Goal: Information Seeking & Learning: Check status

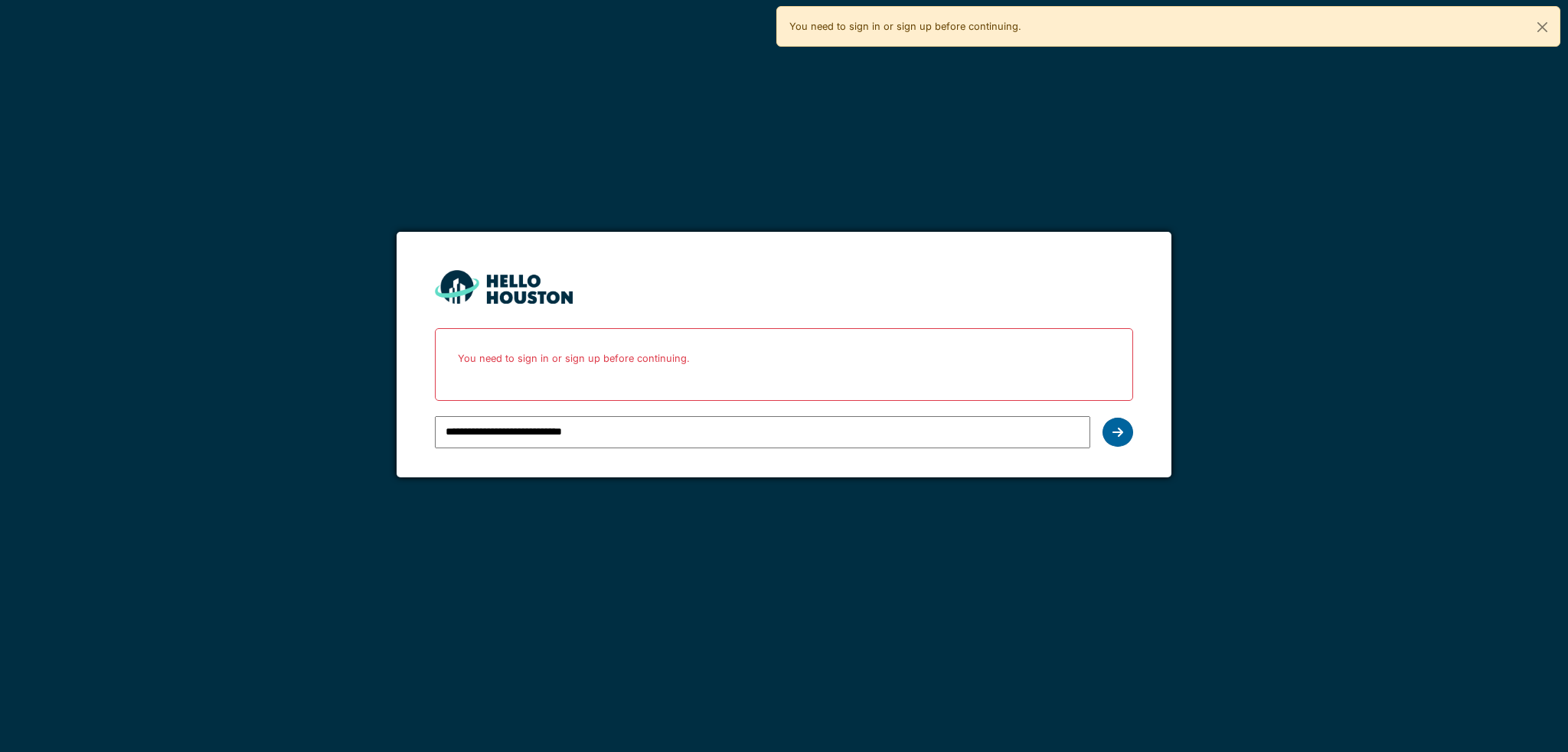
click at [1115, 429] on icon at bounding box center [1118, 432] width 11 height 13
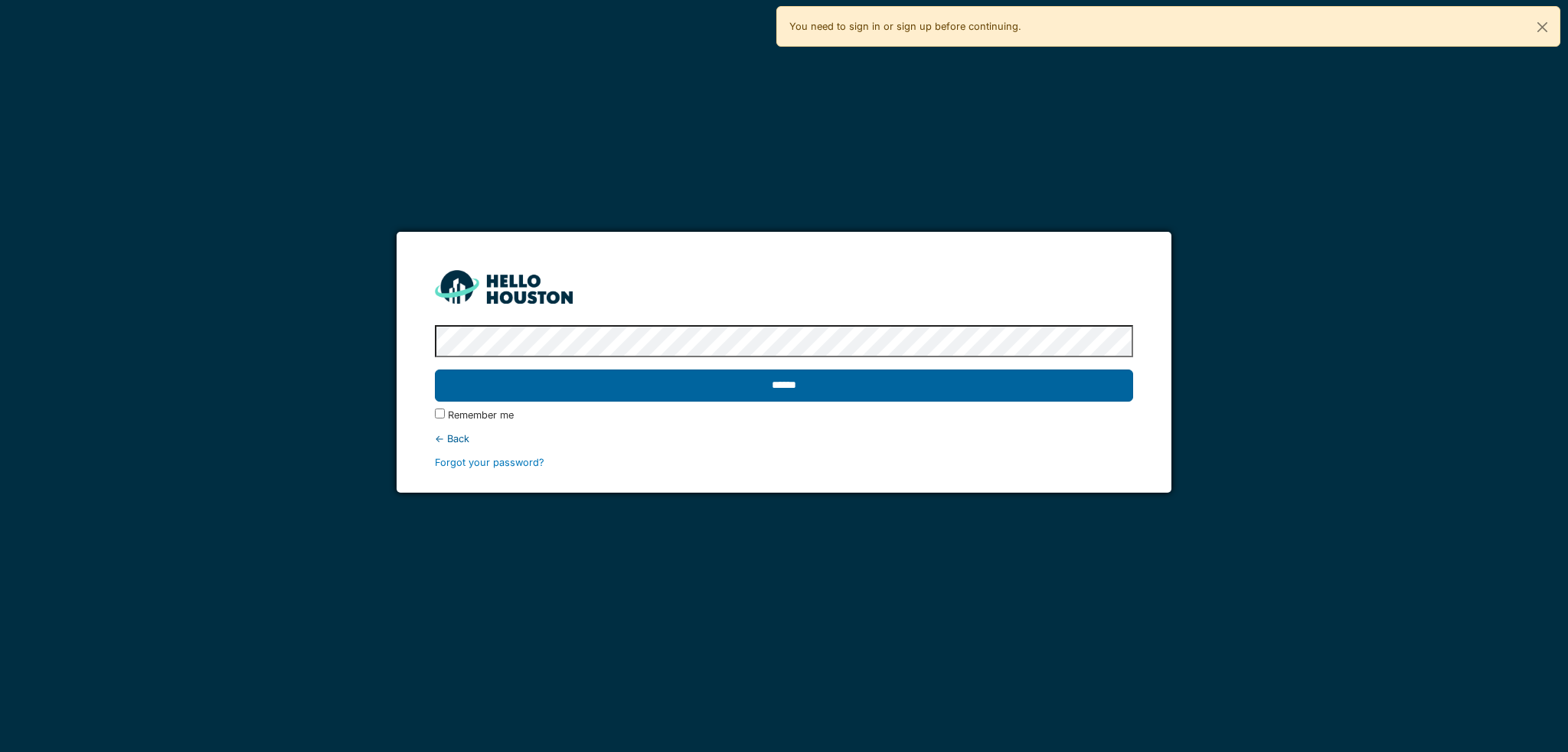
click at [799, 391] on input "******" at bounding box center [783, 385] width 697 height 33
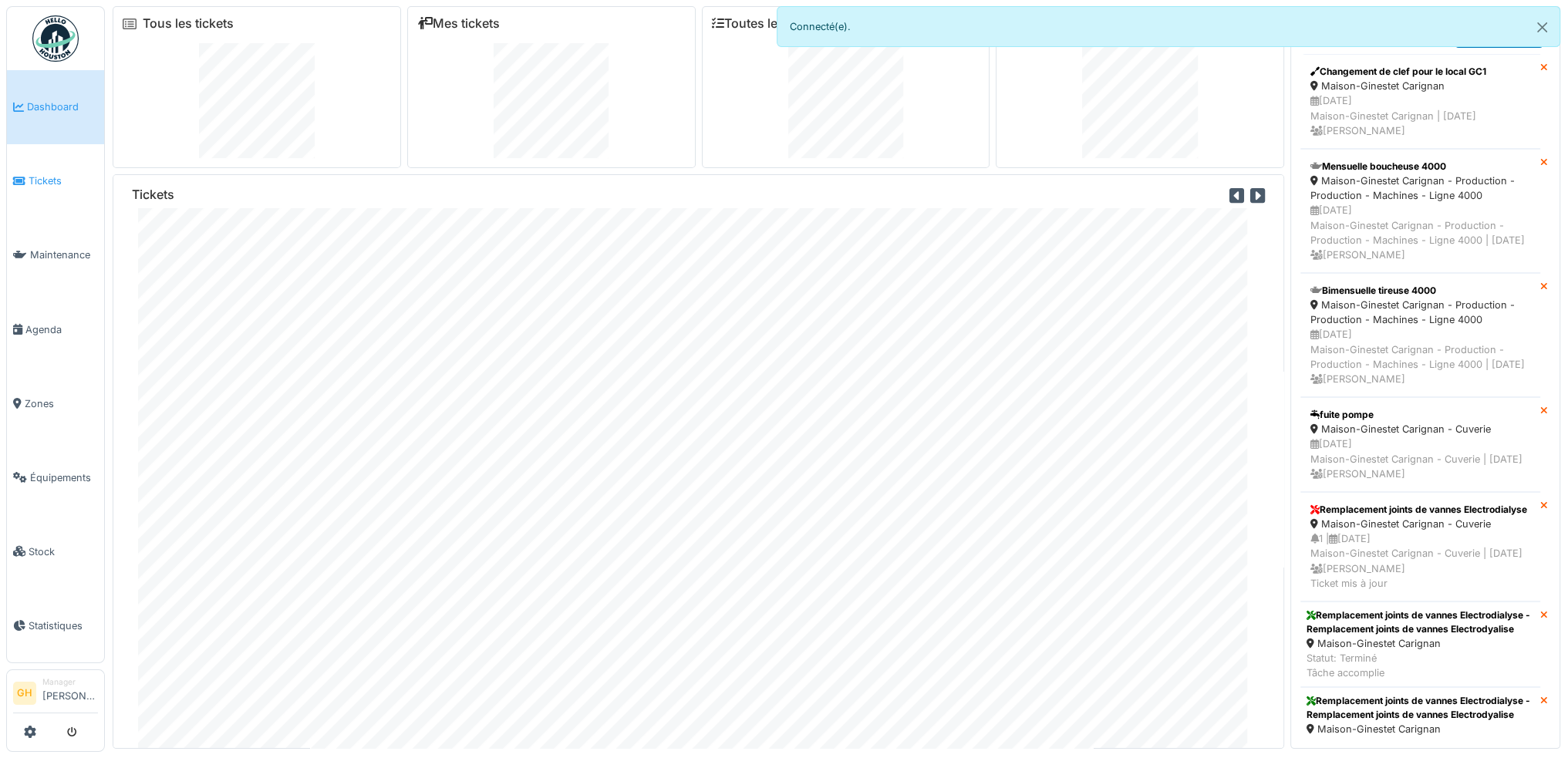
click at [42, 179] on span "Tickets" at bounding box center [63, 181] width 70 height 14
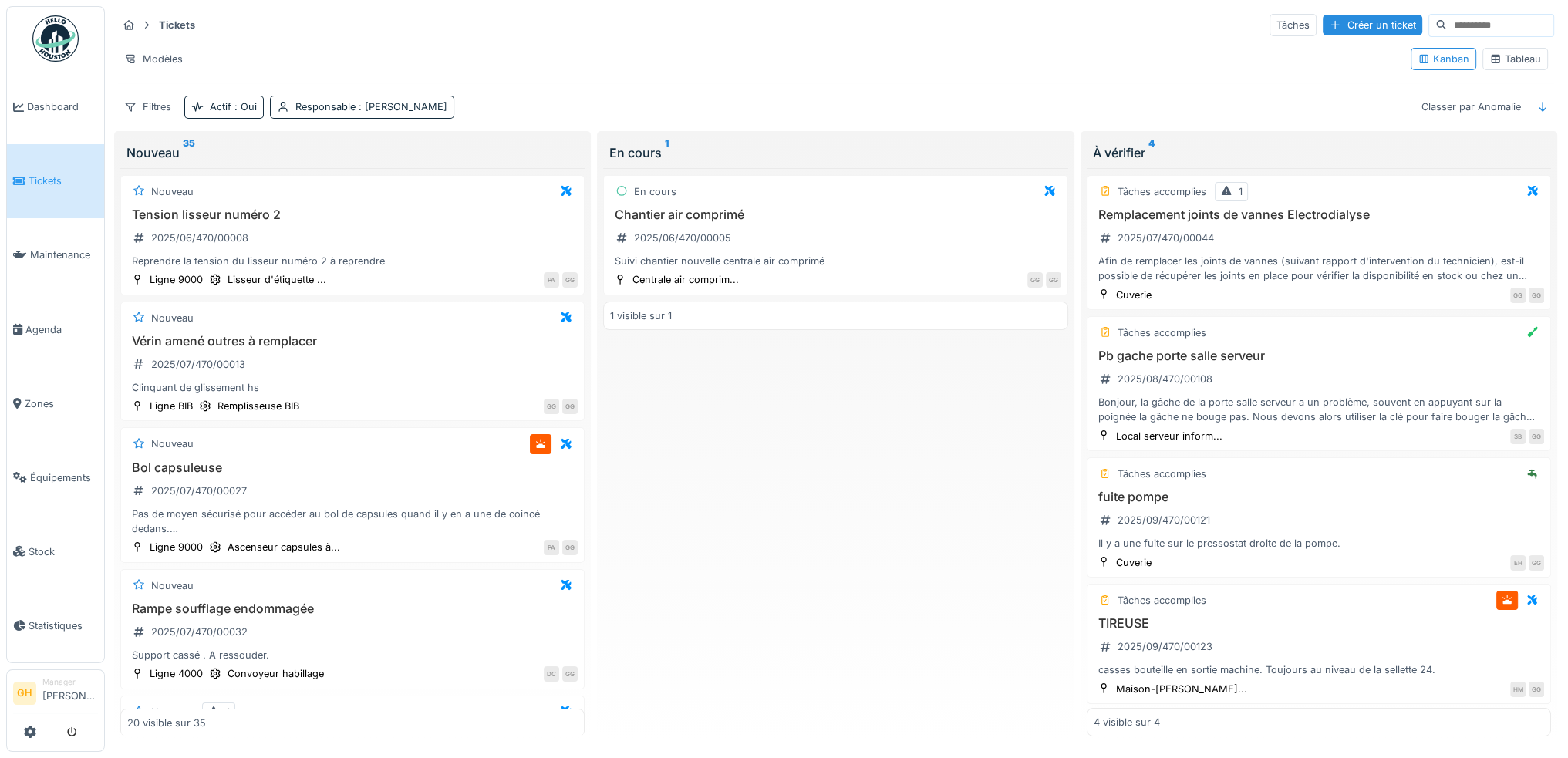
click at [1515, 54] on div "Tableau" at bounding box center [1516, 59] width 52 height 14
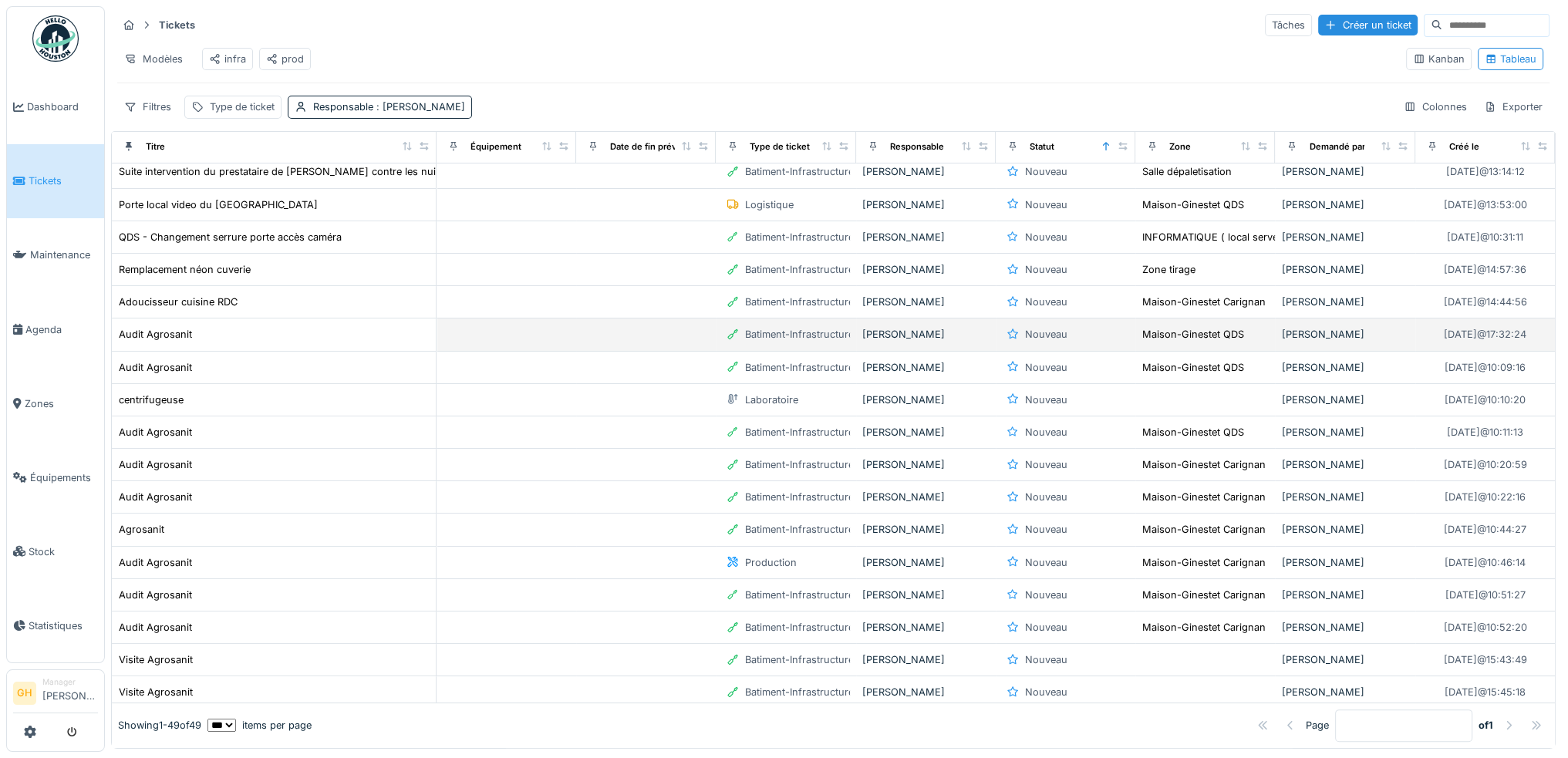
scroll to position [463, 0]
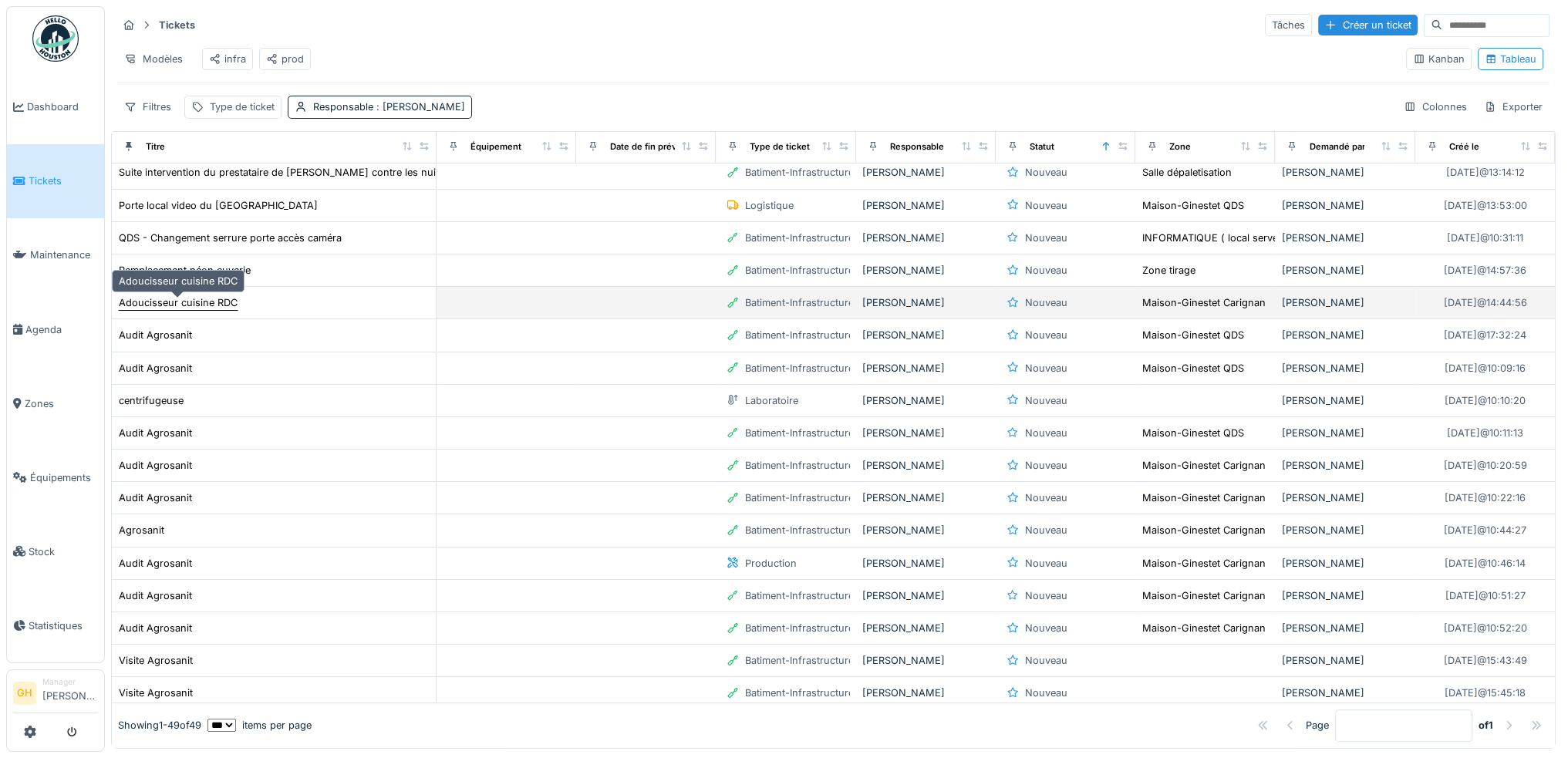
click at [176, 308] on div "Adoucisseur cuisine RDC" at bounding box center [177, 303] width 118 height 14
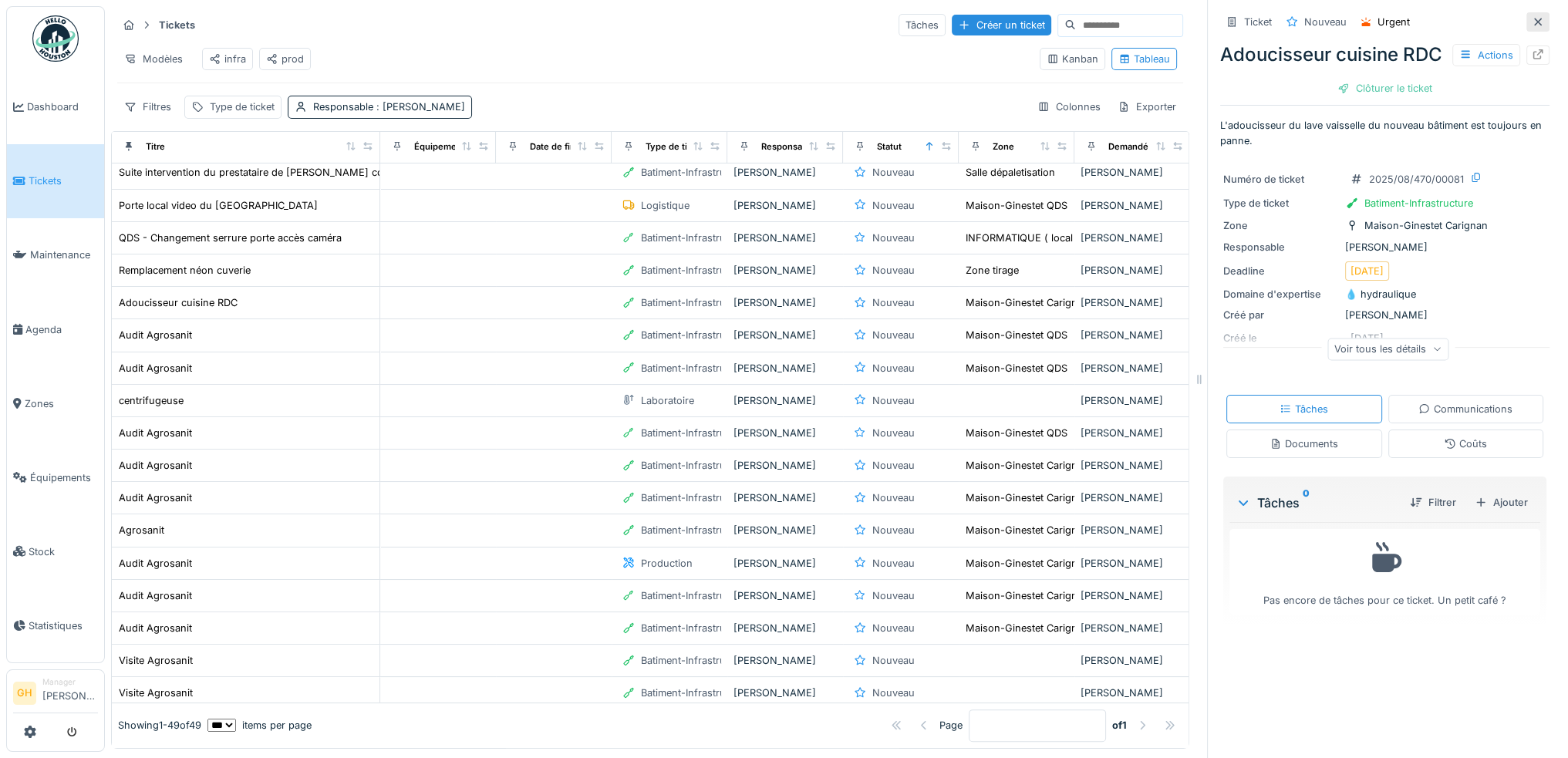
click at [1534, 18] on icon at bounding box center [1538, 21] width 8 height 8
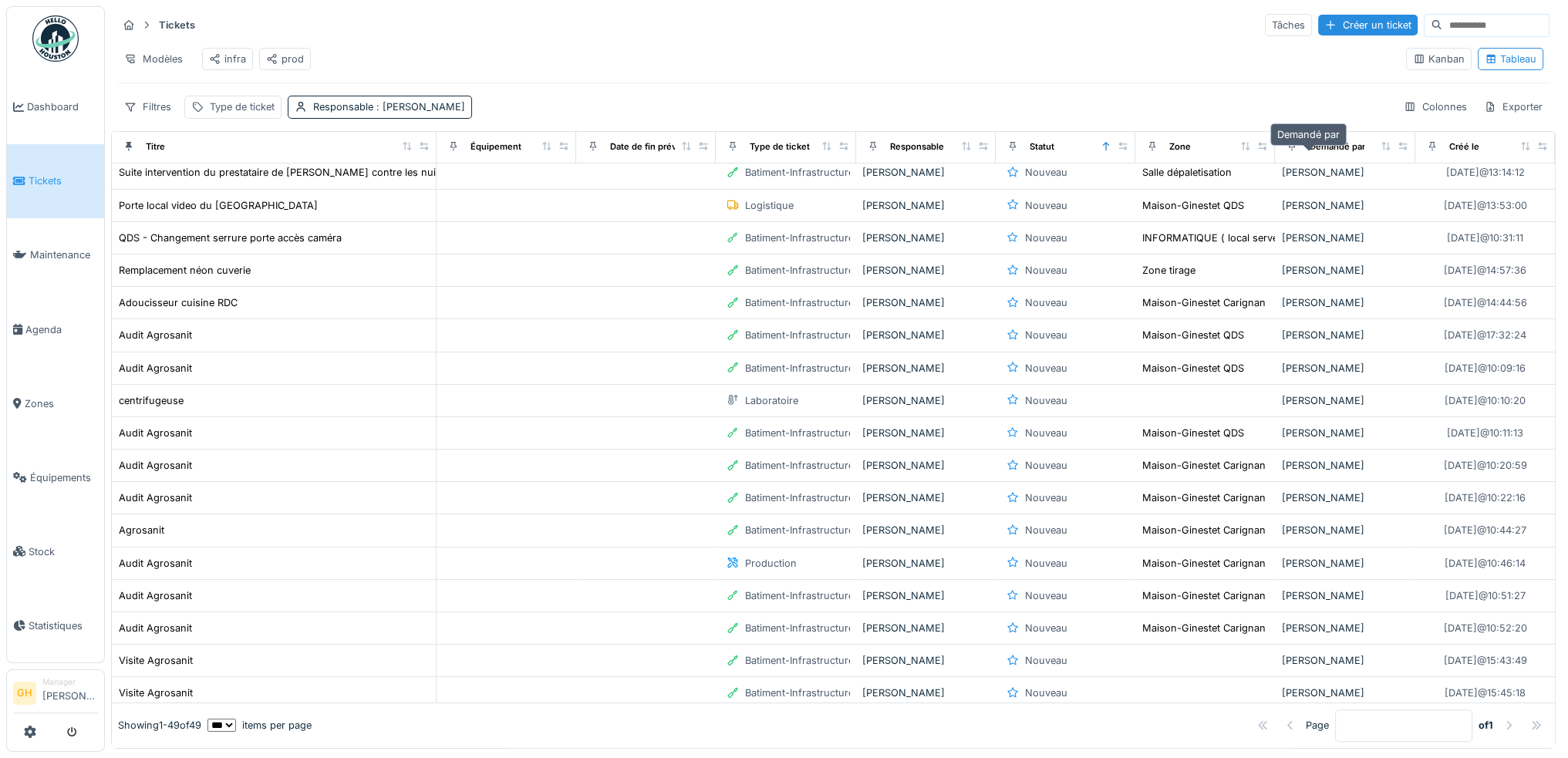
click at [1320, 154] on div "Demandé par" at bounding box center [1337, 147] width 55 height 13
click at [1381, 150] on icon at bounding box center [1386, 146] width 8 height 8
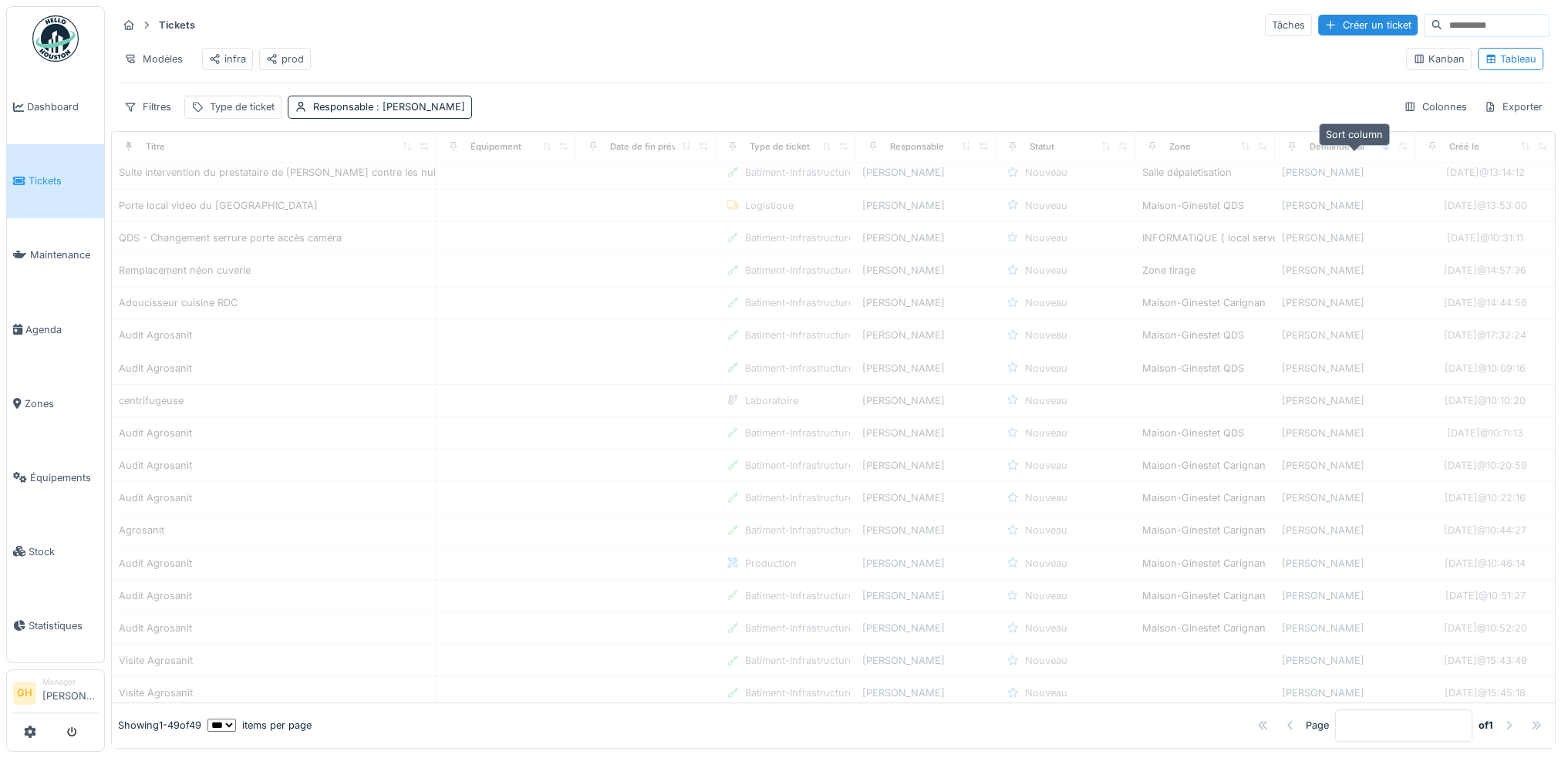
click at [1381, 151] on div at bounding box center [1386, 147] width 11 height 13
click at [1381, 150] on icon at bounding box center [1386, 146] width 11 height 8
click at [1323, 154] on div "Demandé par" at bounding box center [1337, 147] width 55 height 13
click at [1381, 150] on icon at bounding box center [1386, 146] width 11 height 8
click at [1397, 150] on icon at bounding box center [1402, 146] width 11 height 8
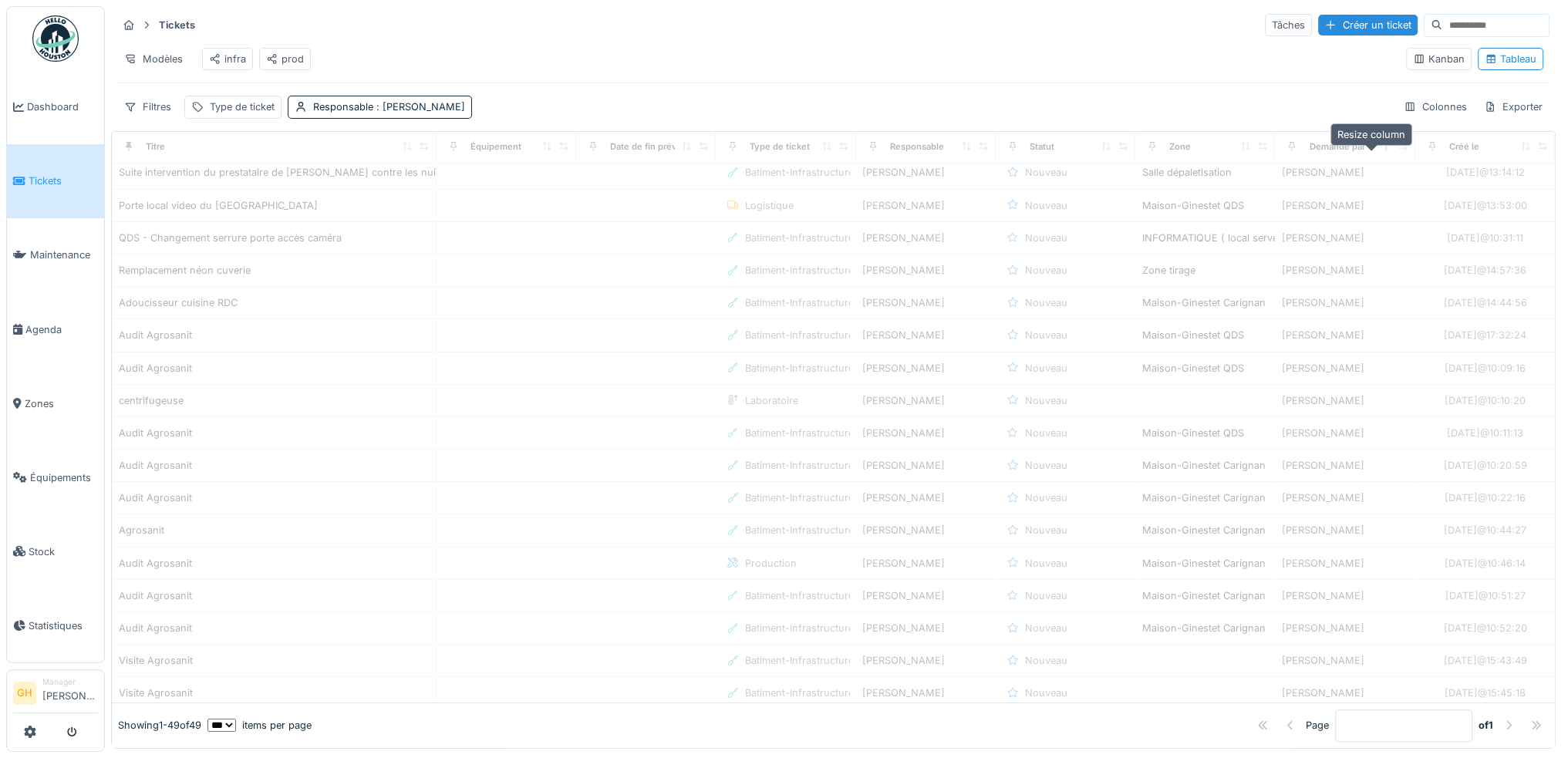
click at [1397, 150] on icon at bounding box center [1402, 146] width 11 height 8
click at [1311, 154] on div "Demandé par" at bounding box center [1337, 147] width 55 height 13
drag, startPoint x: 759, startPoint y: 329, endPoint x: 613, endPoint y: 343, distance: 146.7
click at [615, 343] on tr "Audit Agrosanit Batiment-Infrastructure [PERSON_NAME] Nouveau Maison-Ginestet Q…" at bounding box center [834, 335] width 1444 height 33
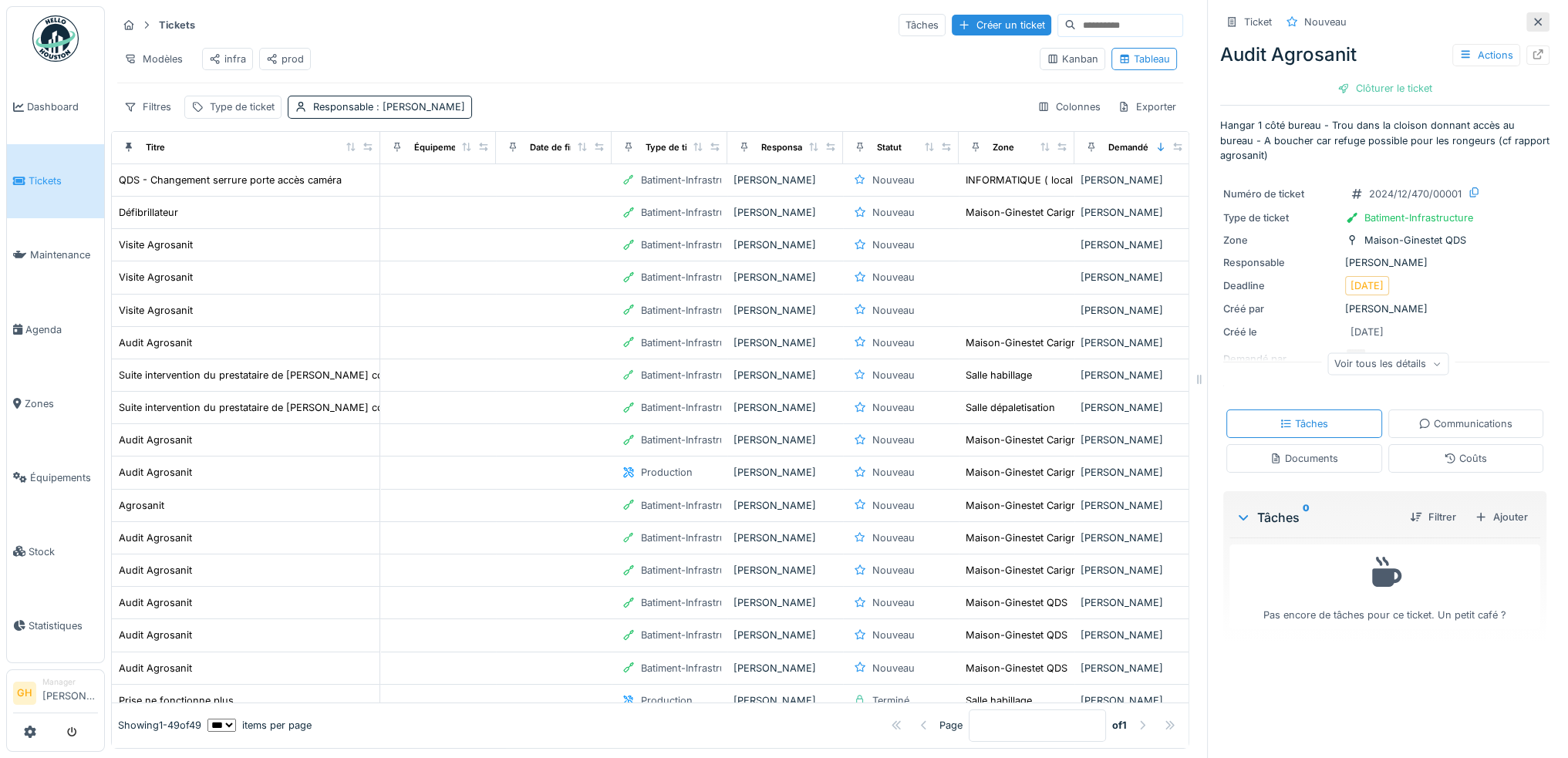
click at [1532, 22] on icon at bounding box center [1538, 22] width 13 height 10
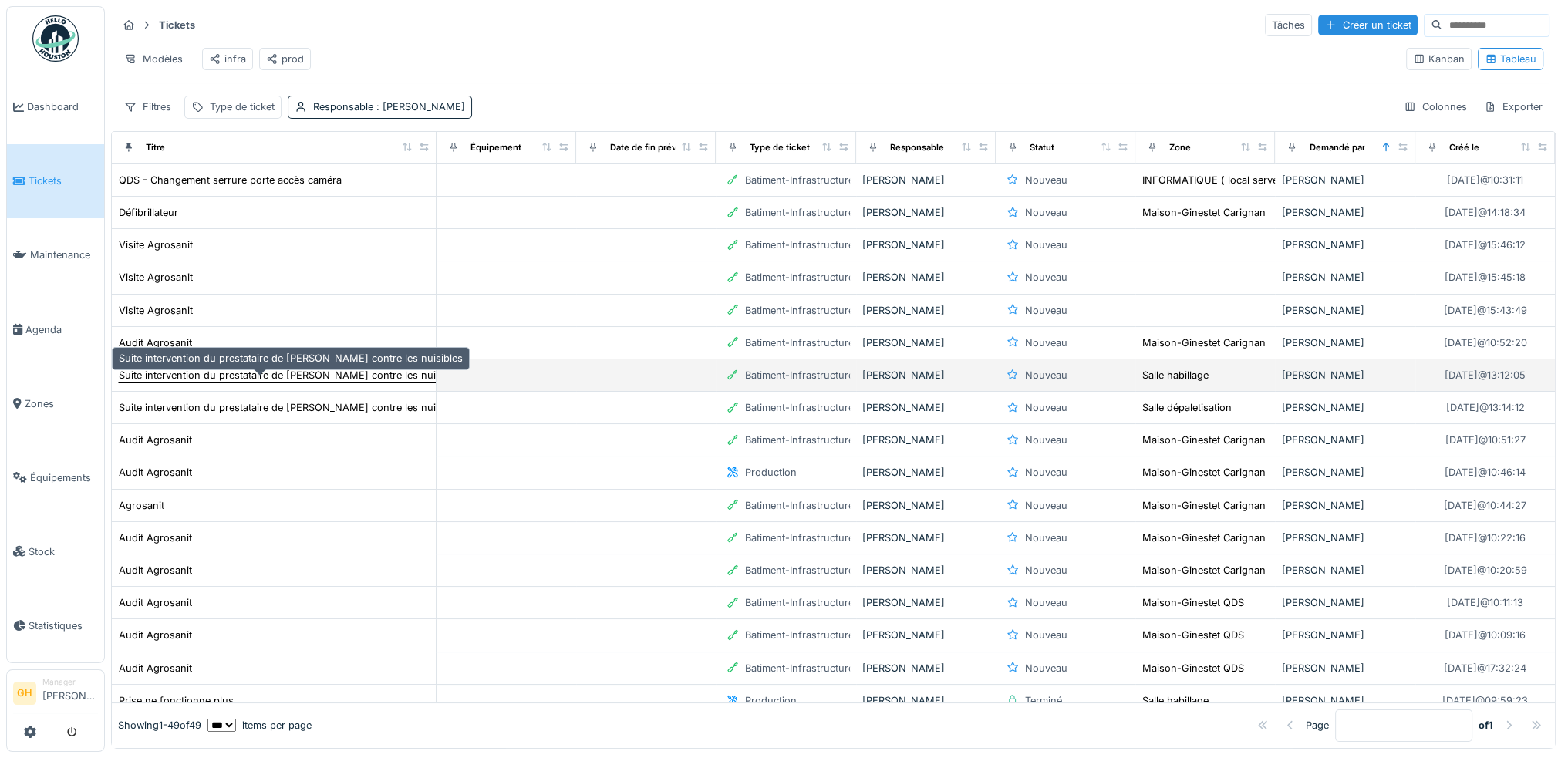
click at [332, 376] on div "Suite intervention du prestataire de [PERSON_NAME] contre les nuisibles" at bounding box center [290, 375] width 344 height 14
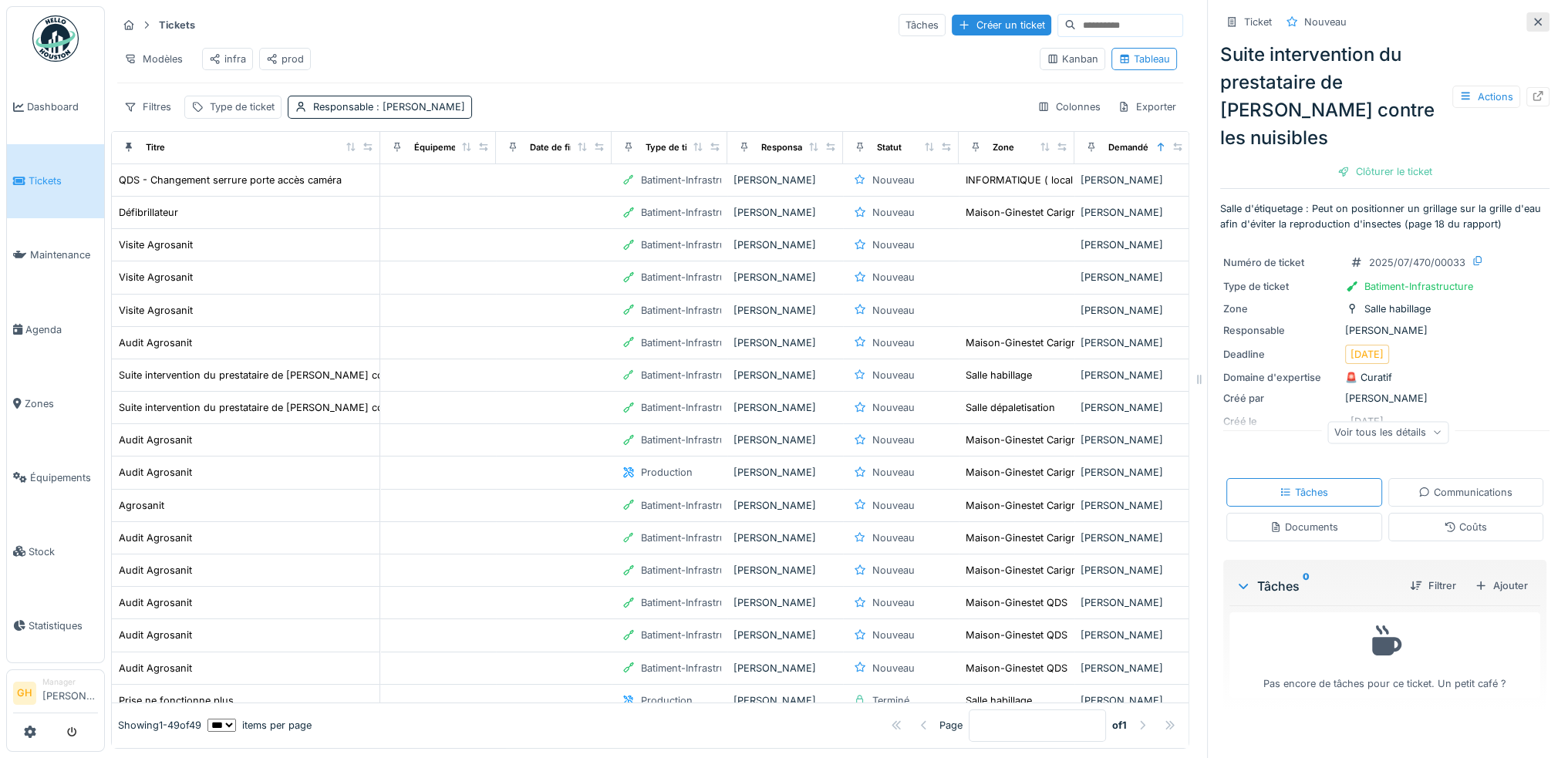
click at [1534, 22] on icon at bounding box center [1538, 21] width 8 height 8
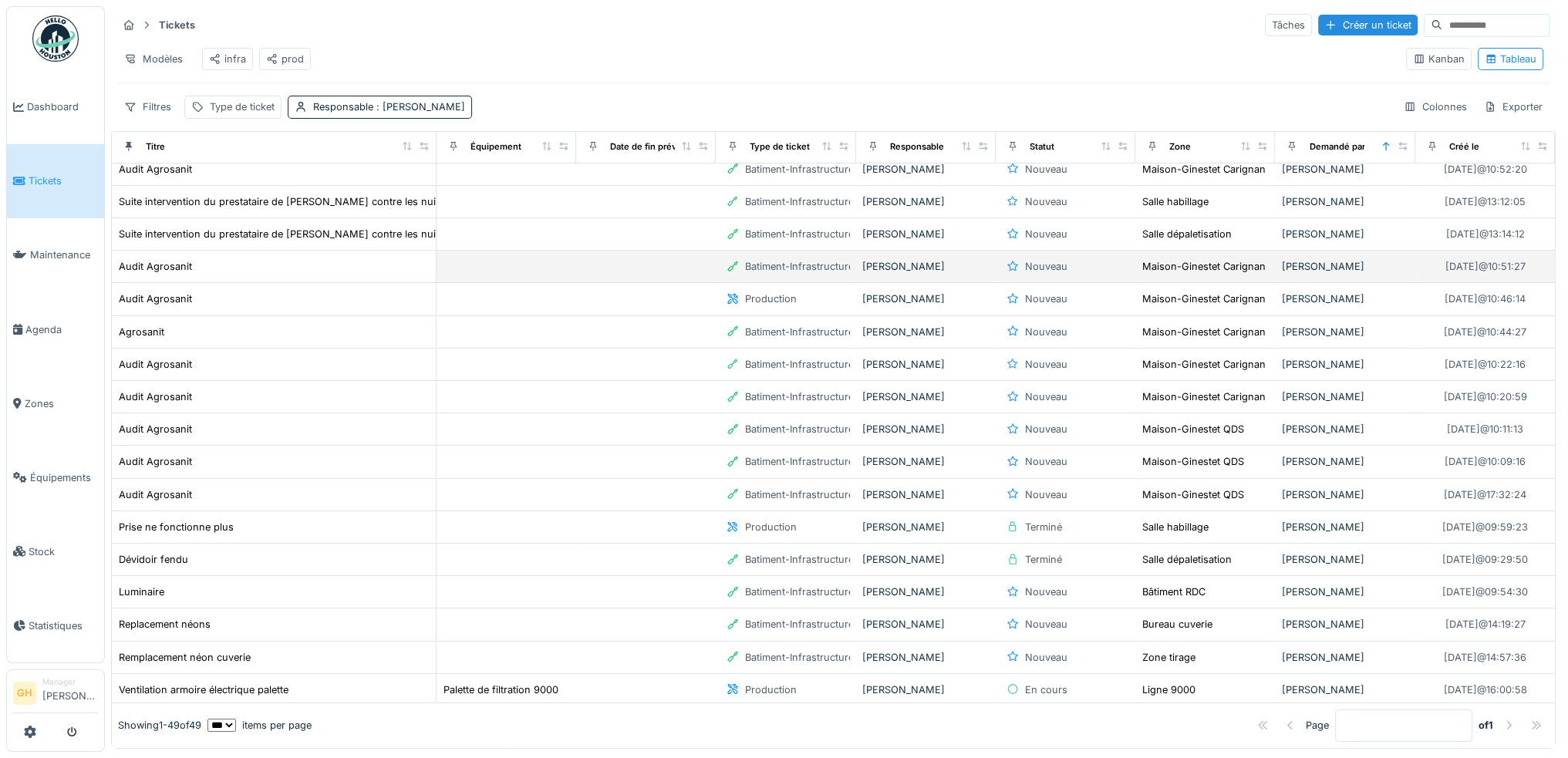
scroll to position [231, 0]
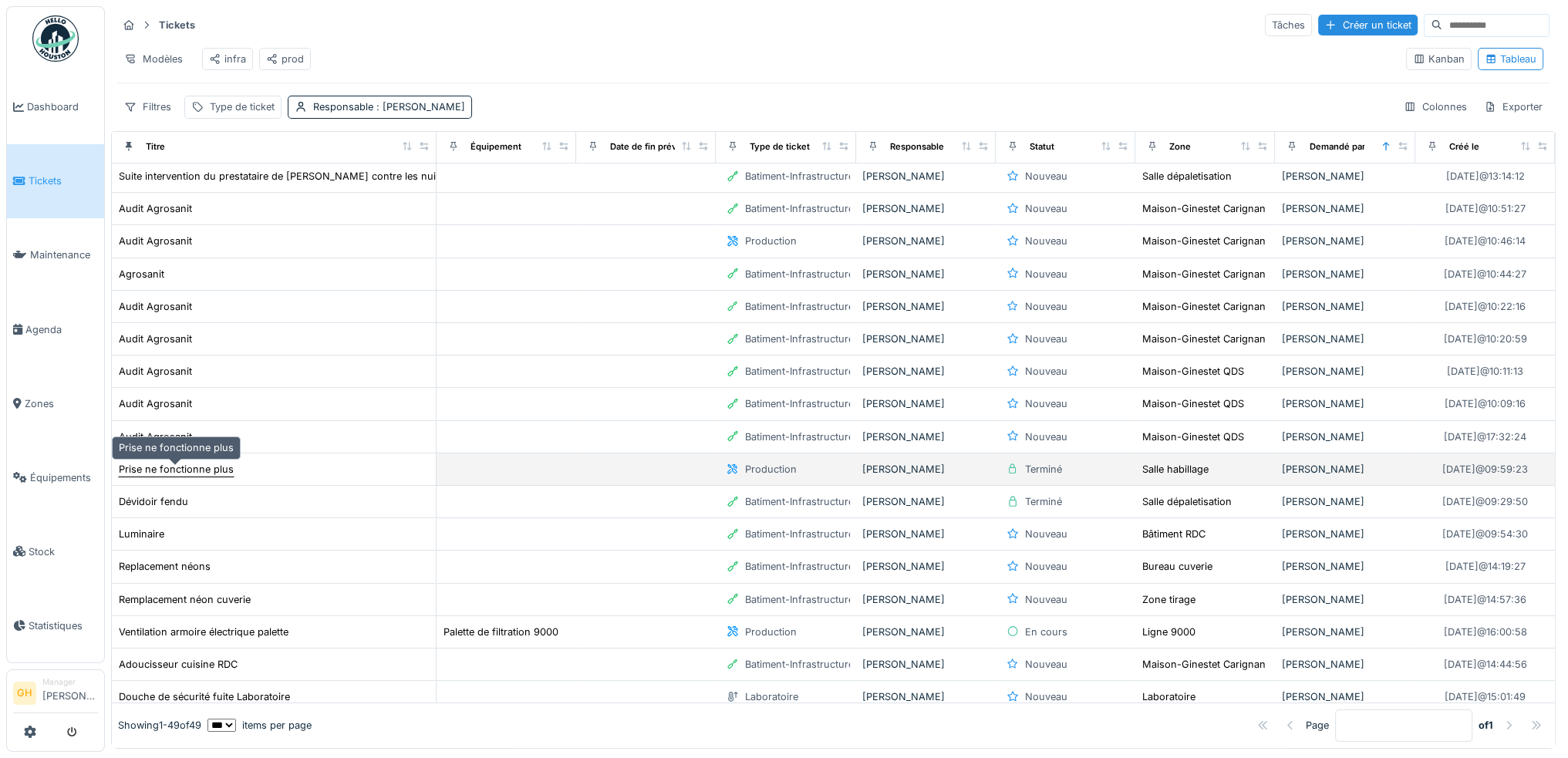
click at [202, 465] on div "Prise ne fonctionne plus" at bounding box center [176, 469] width 115 height 14
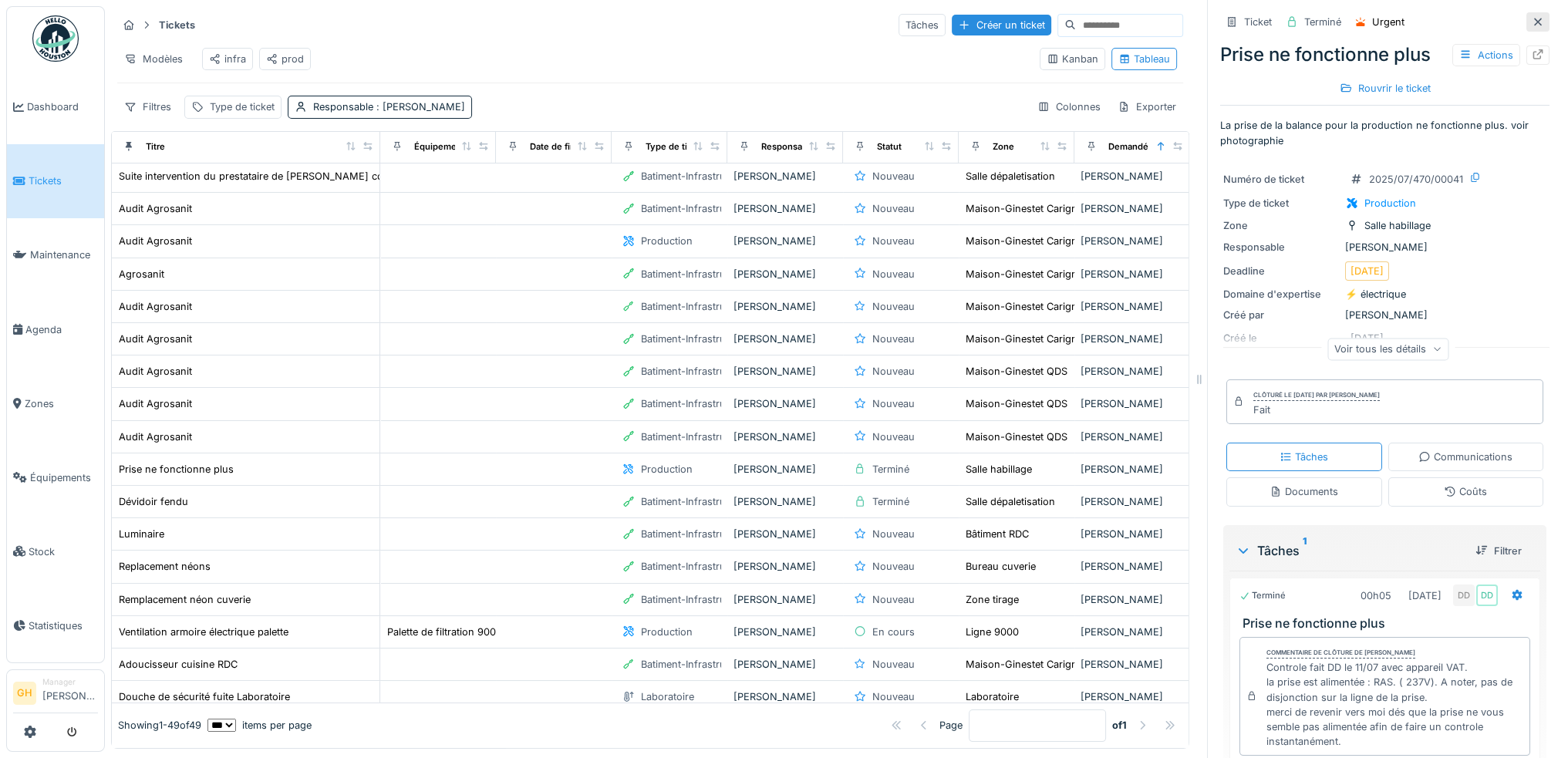
click at [1532, 21] on icon at bounding box center [1538, 22] width 13 height 10
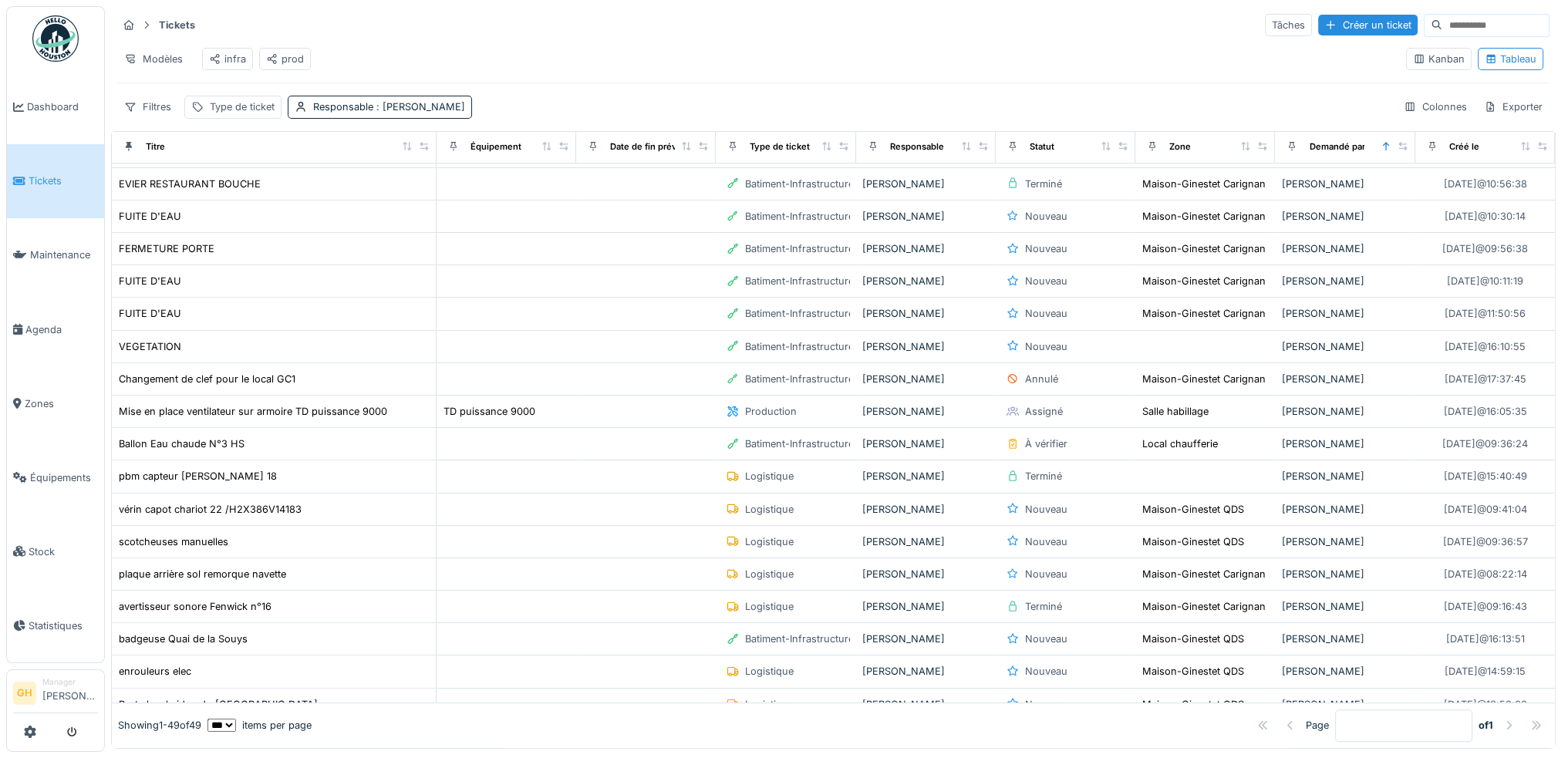
scroll to position [849, 0]
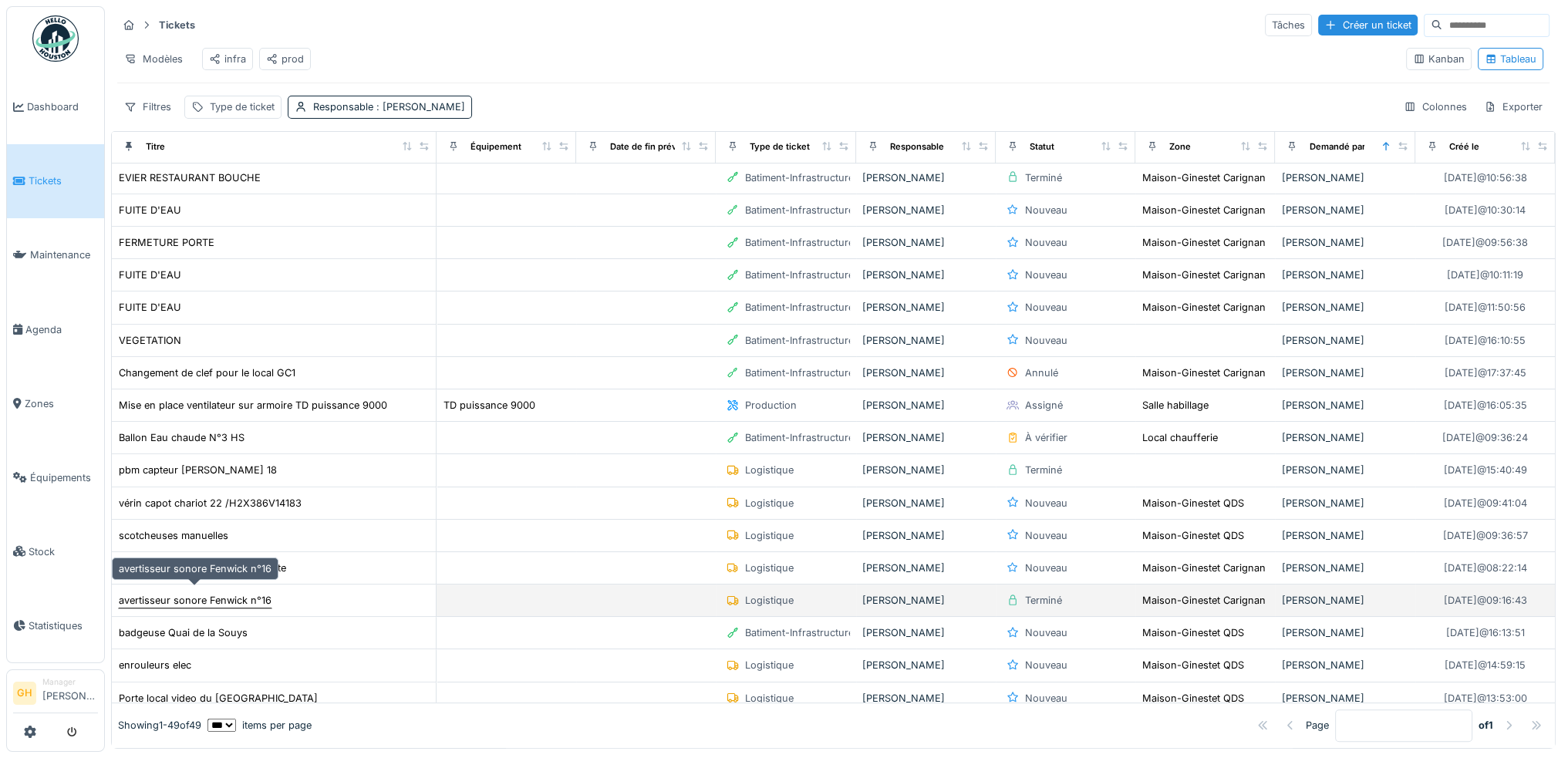
click at [226, 594] on div "avertisseur sonore Fenwick n°16" at bounding box center [195, 600] width 153 height 14
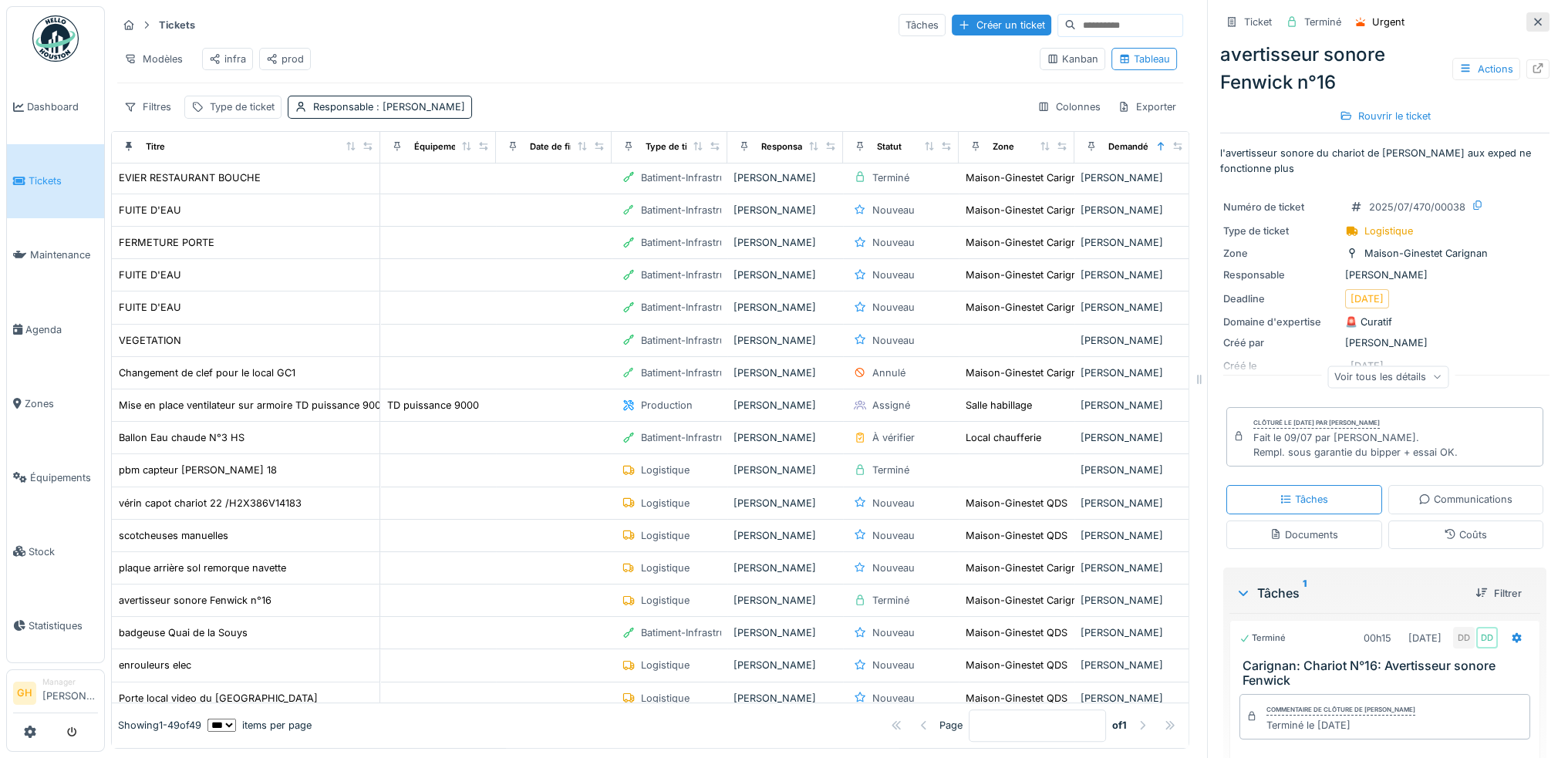
click at [1534, 23] on icon at bounding box center [1538, 21] width 8 height 8
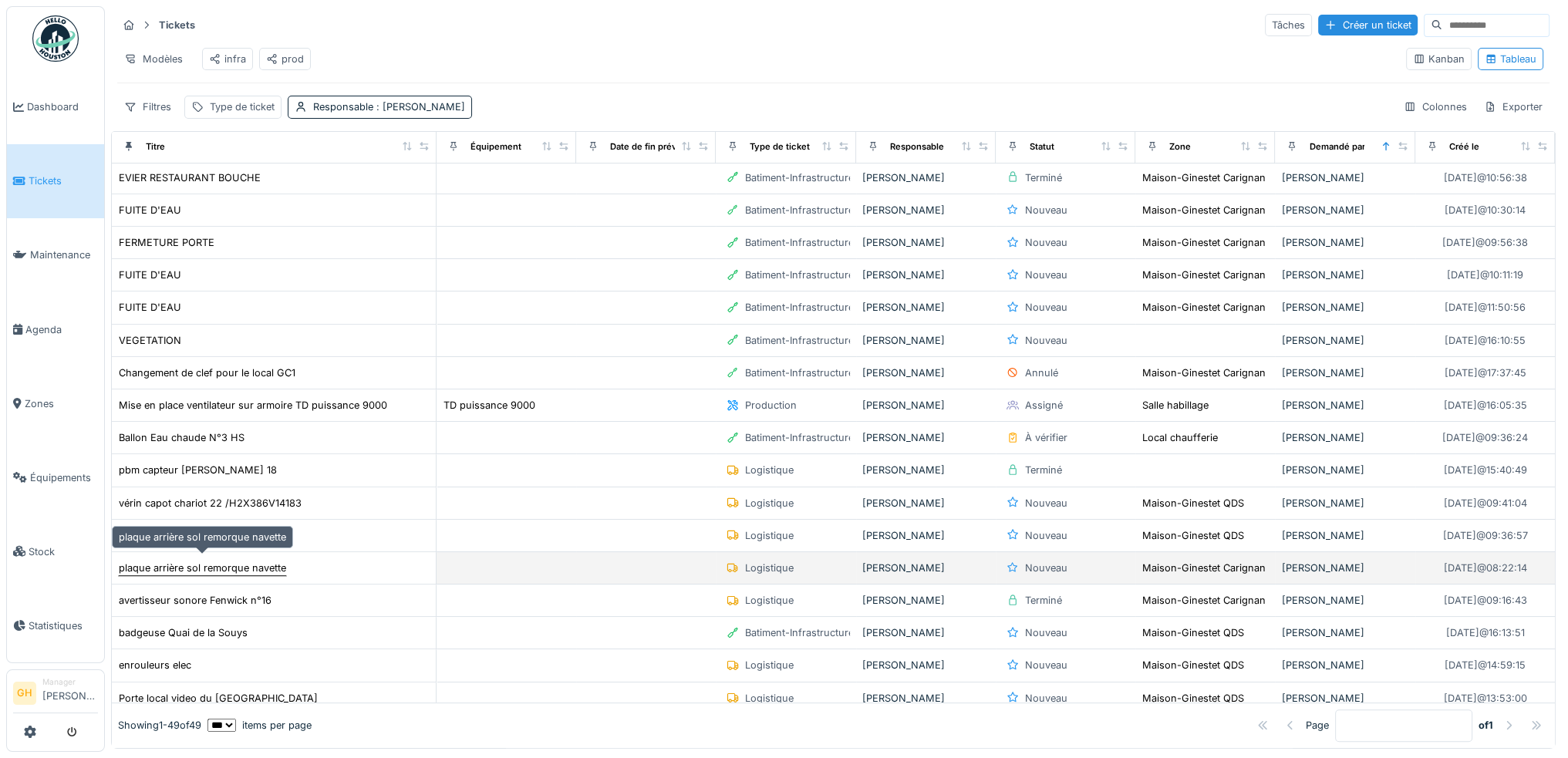
click at [250, 565] on div "plaque arrière sol remorque navette" at bounding box center [202, 567] width 167 height 14
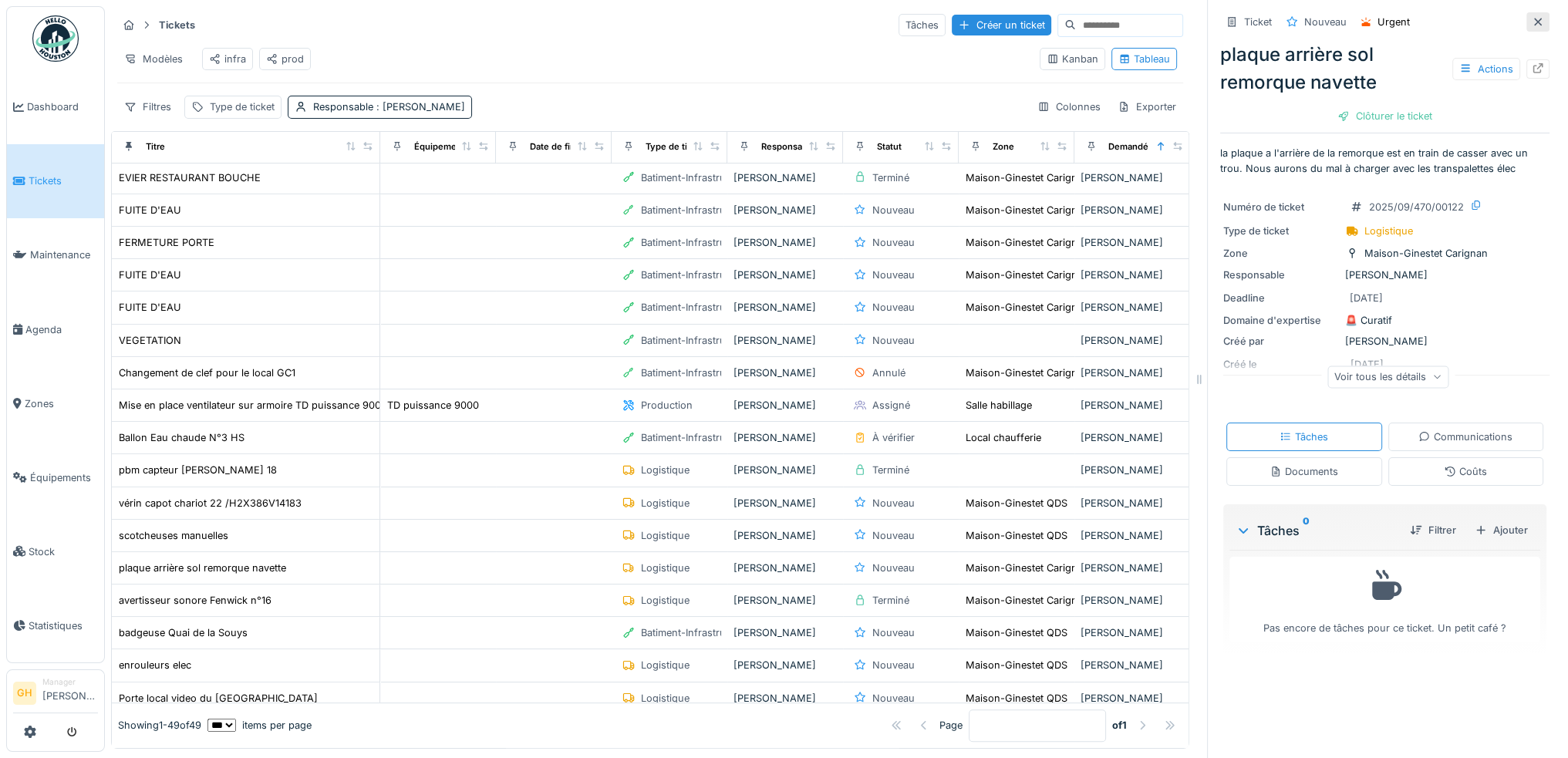
click at [1534, 19] on icon at bounding box center [1538, 21] width 8 height 8
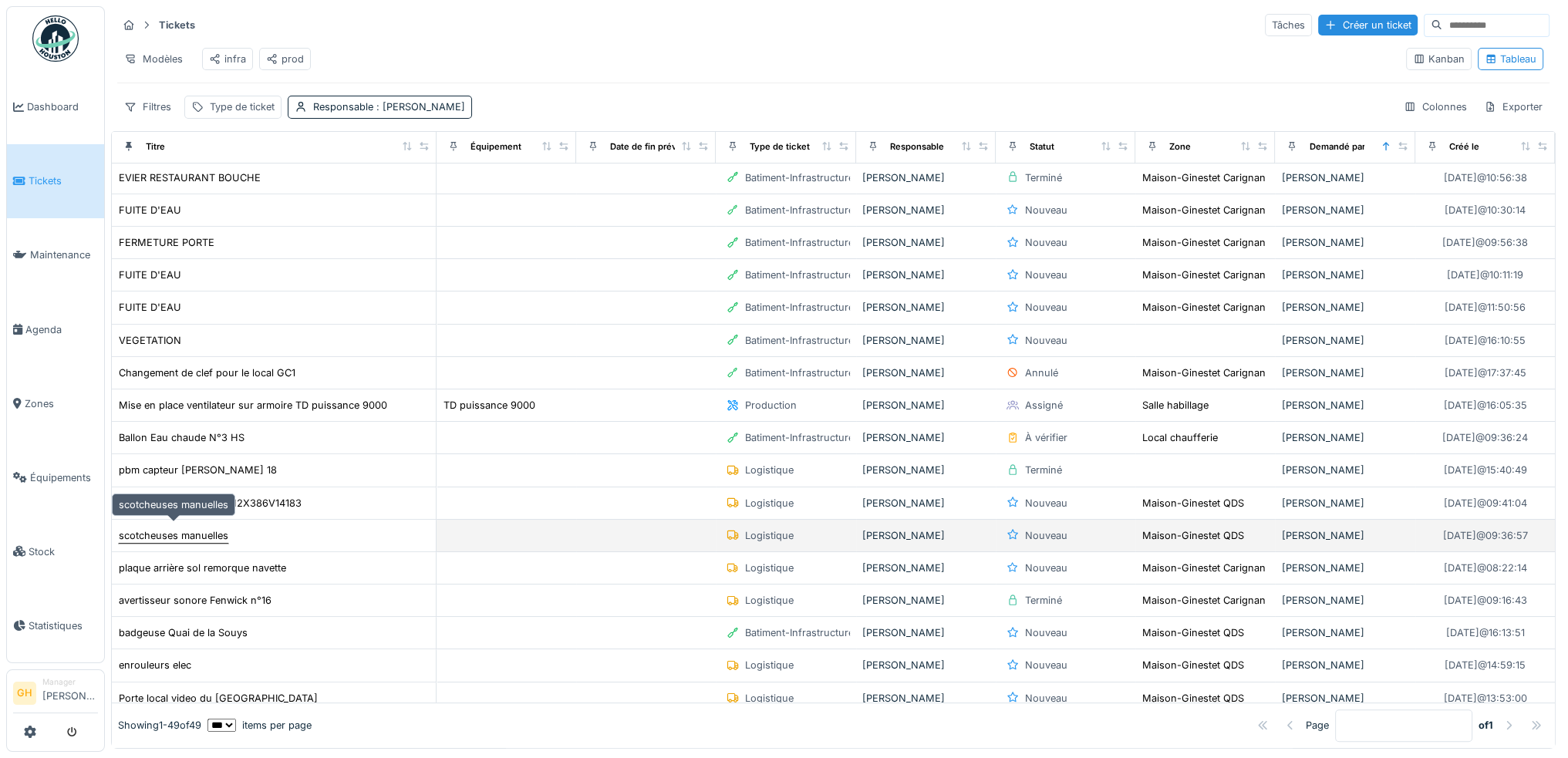
click at [182, 529] on div "scotcheuses manuelles" at bounding box center [173, 535] width 109 height 14
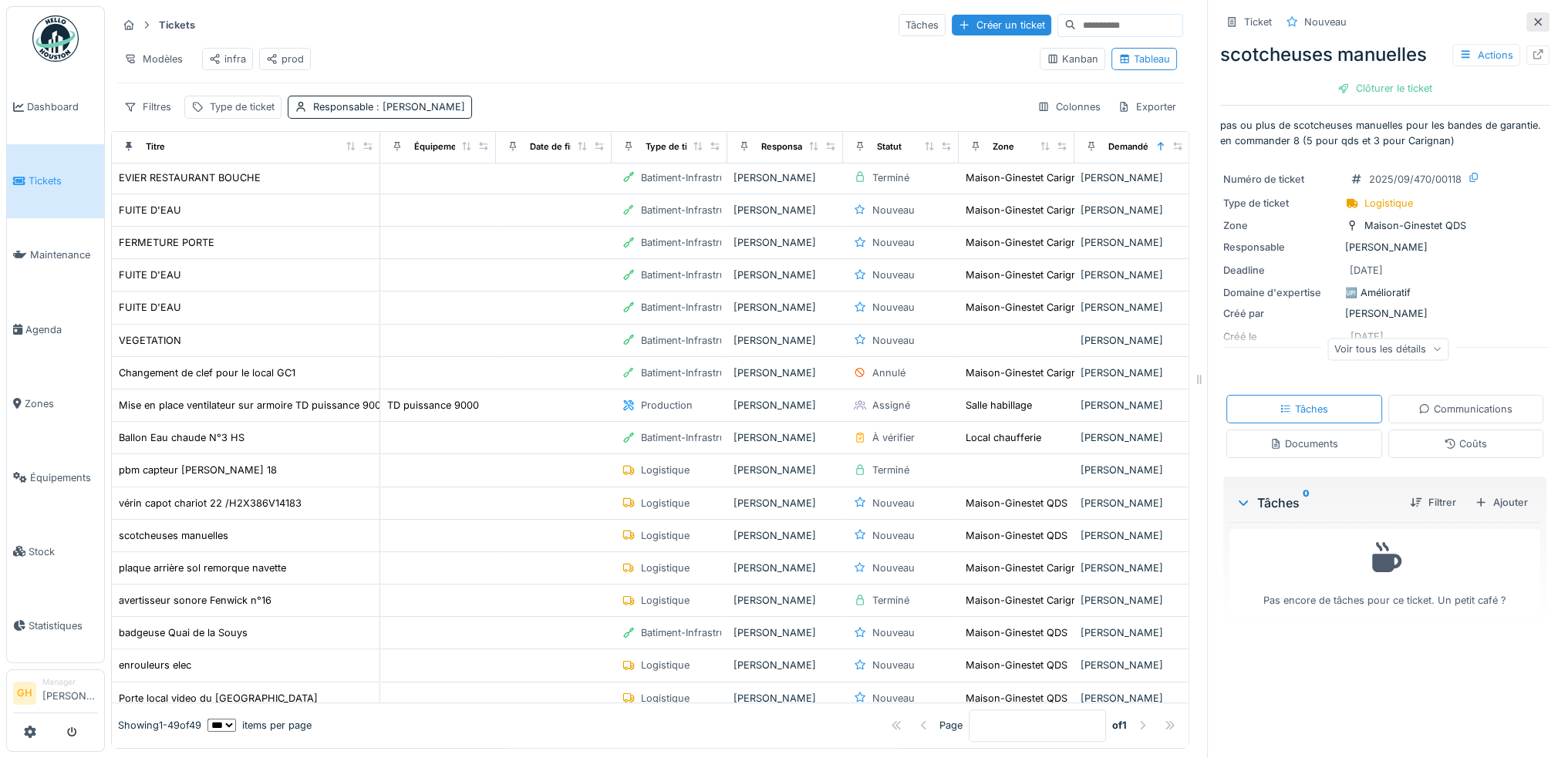
click at [1532, 22] on icon at bounding box center [1538, 22] width 13 height 10
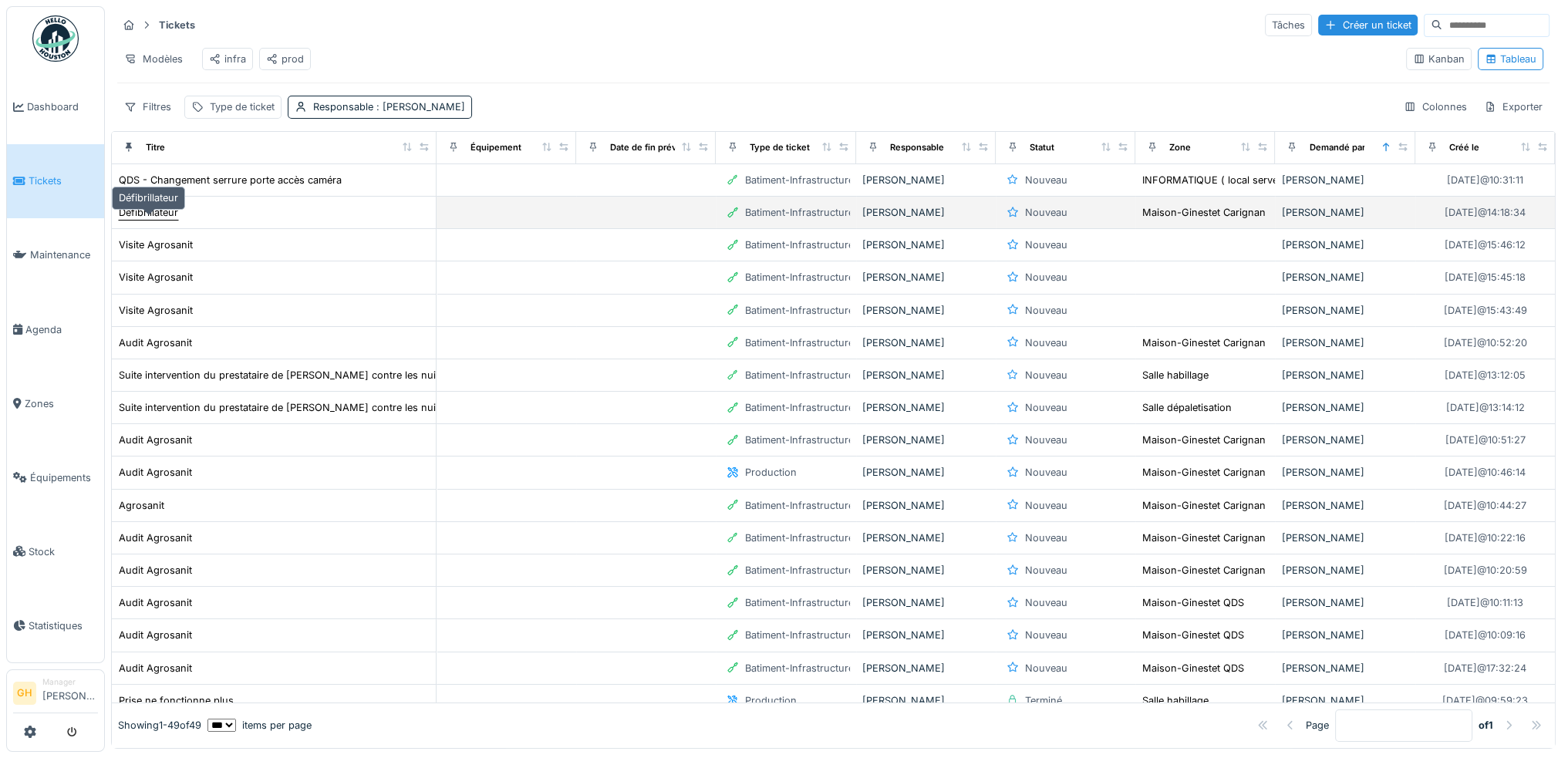
click at [139, 220] on div "Défibrillateur" at bounding box center [148, 212] width 60 height 14
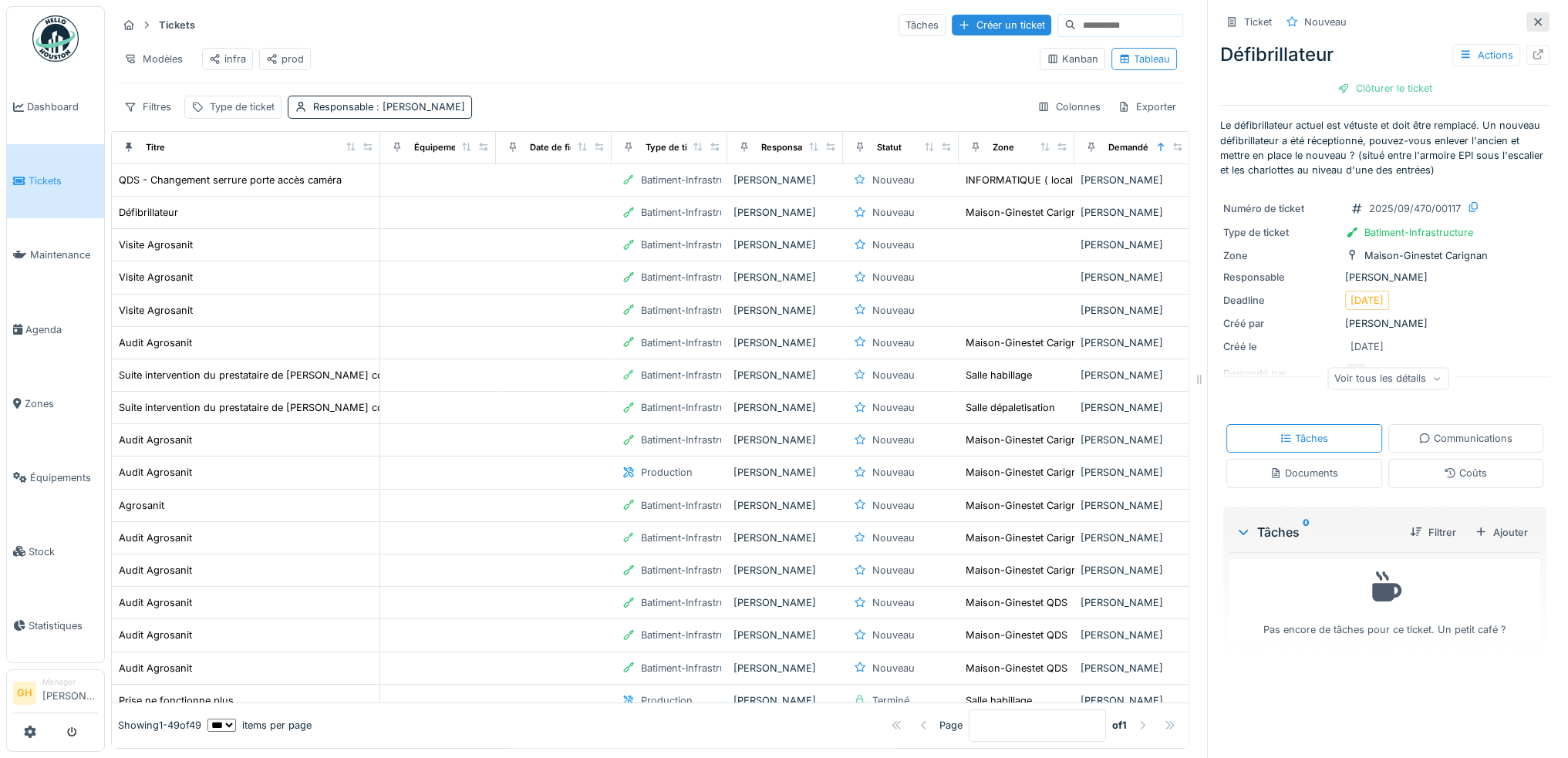
click at [1532, 17] on icon at bounding box center [1538, 22] width 13 height 10
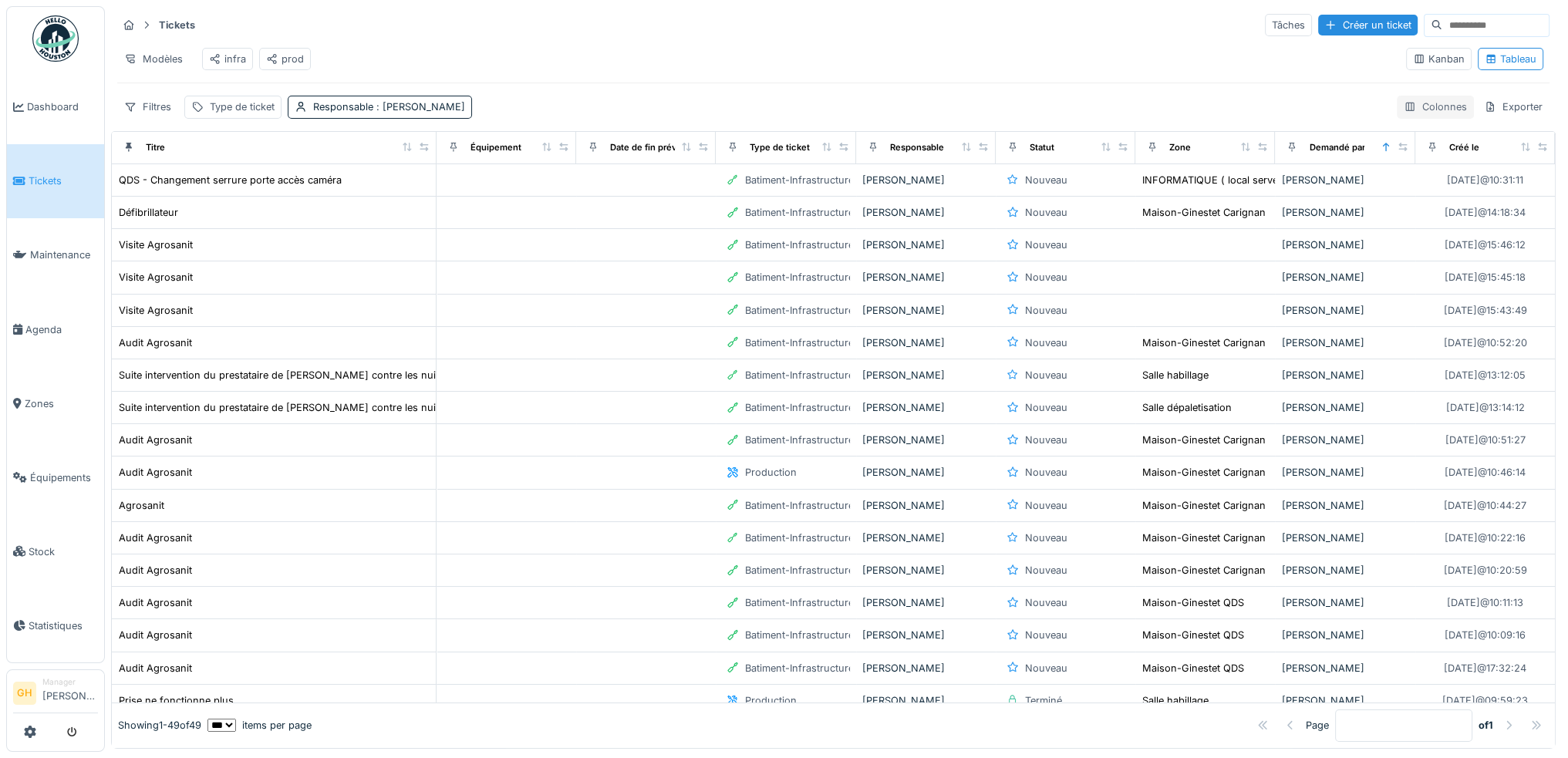
click at [1404, 118] on div "Colonnes" at bounding box center [1435, 107] width 77 height 23
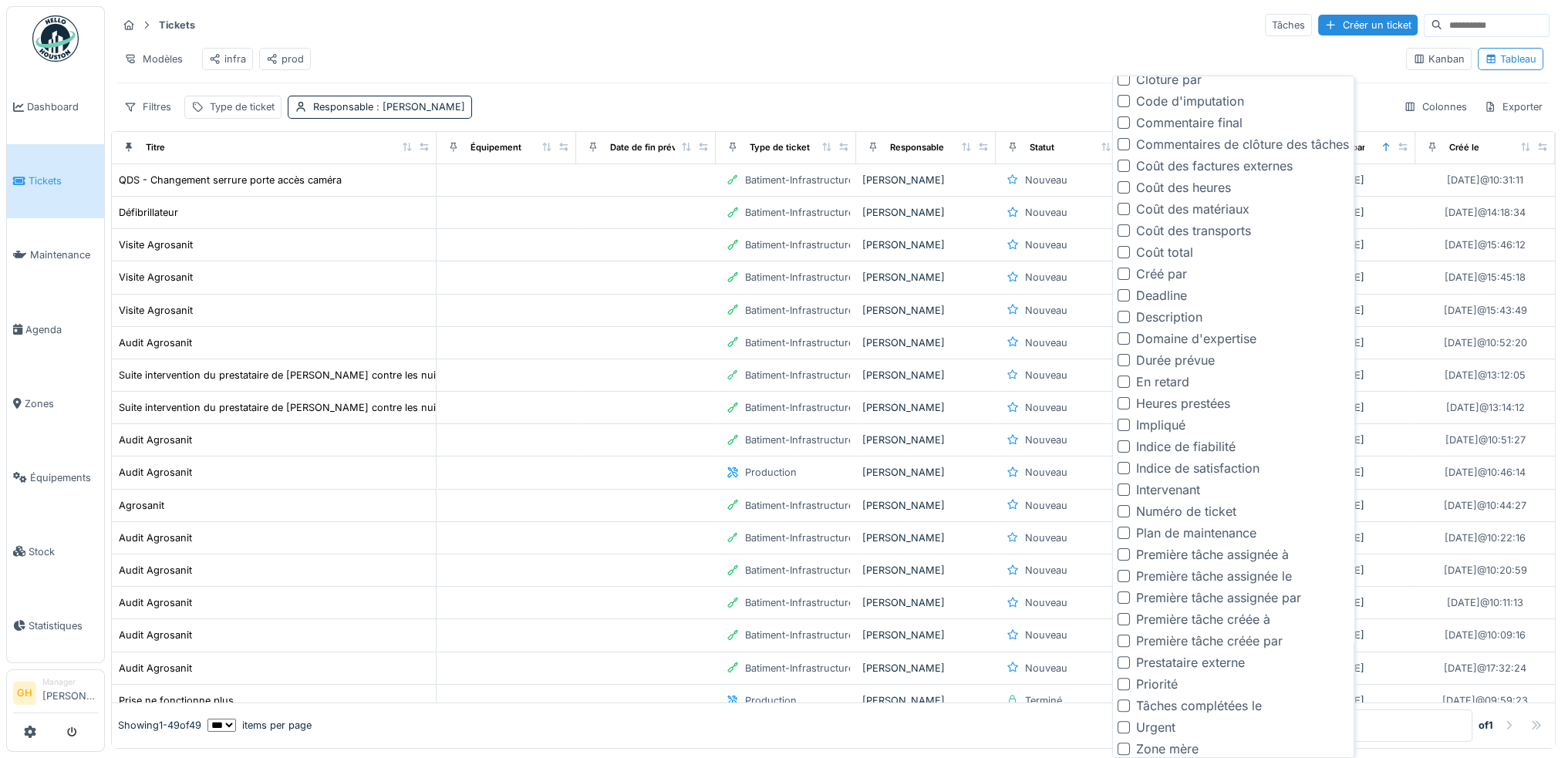
scroll to position [418, 0]
click at [1119, 375] on div at bounding box center [1123, 377] width 13 height 13
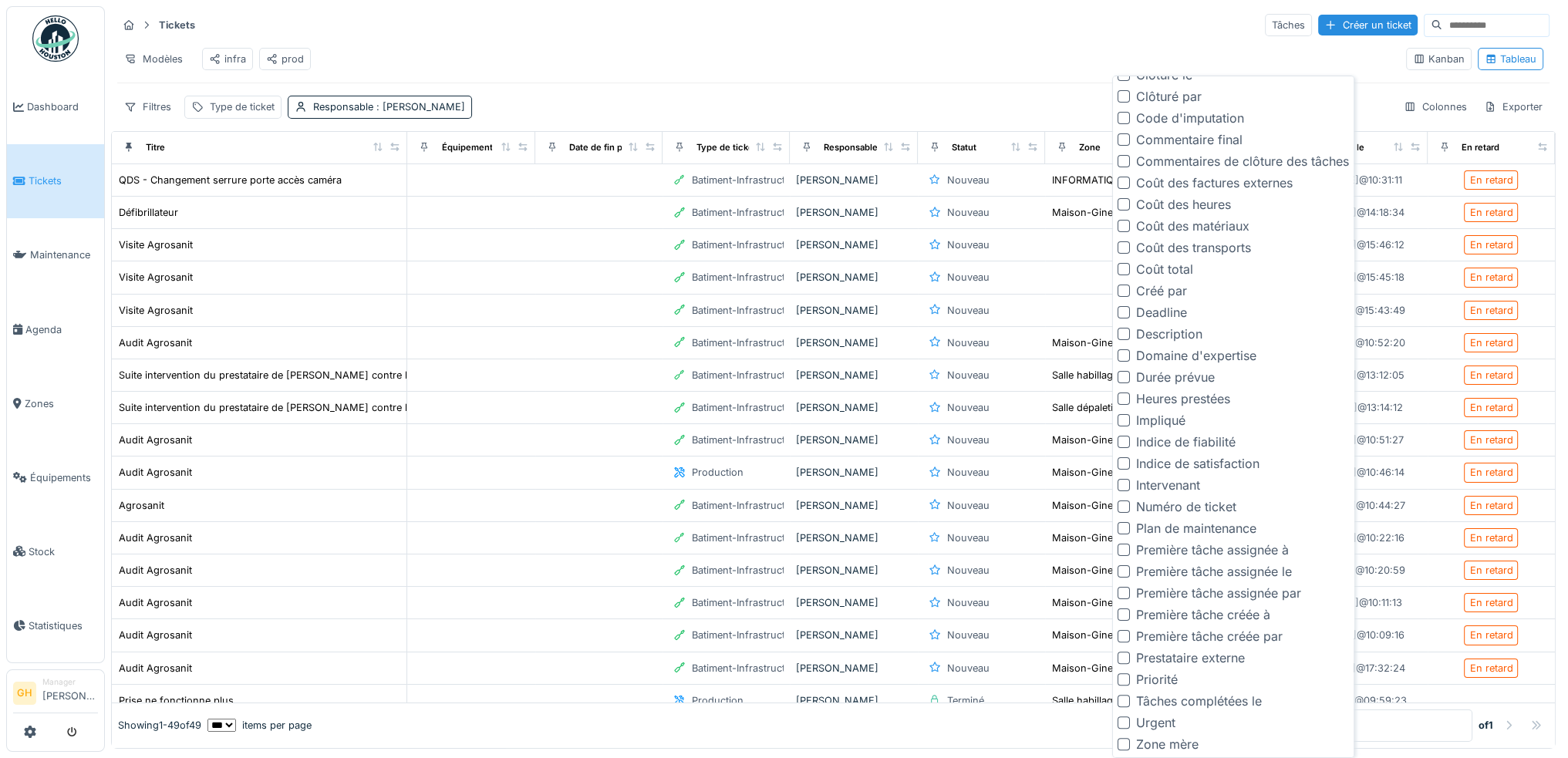
scroll to position [0, 0]
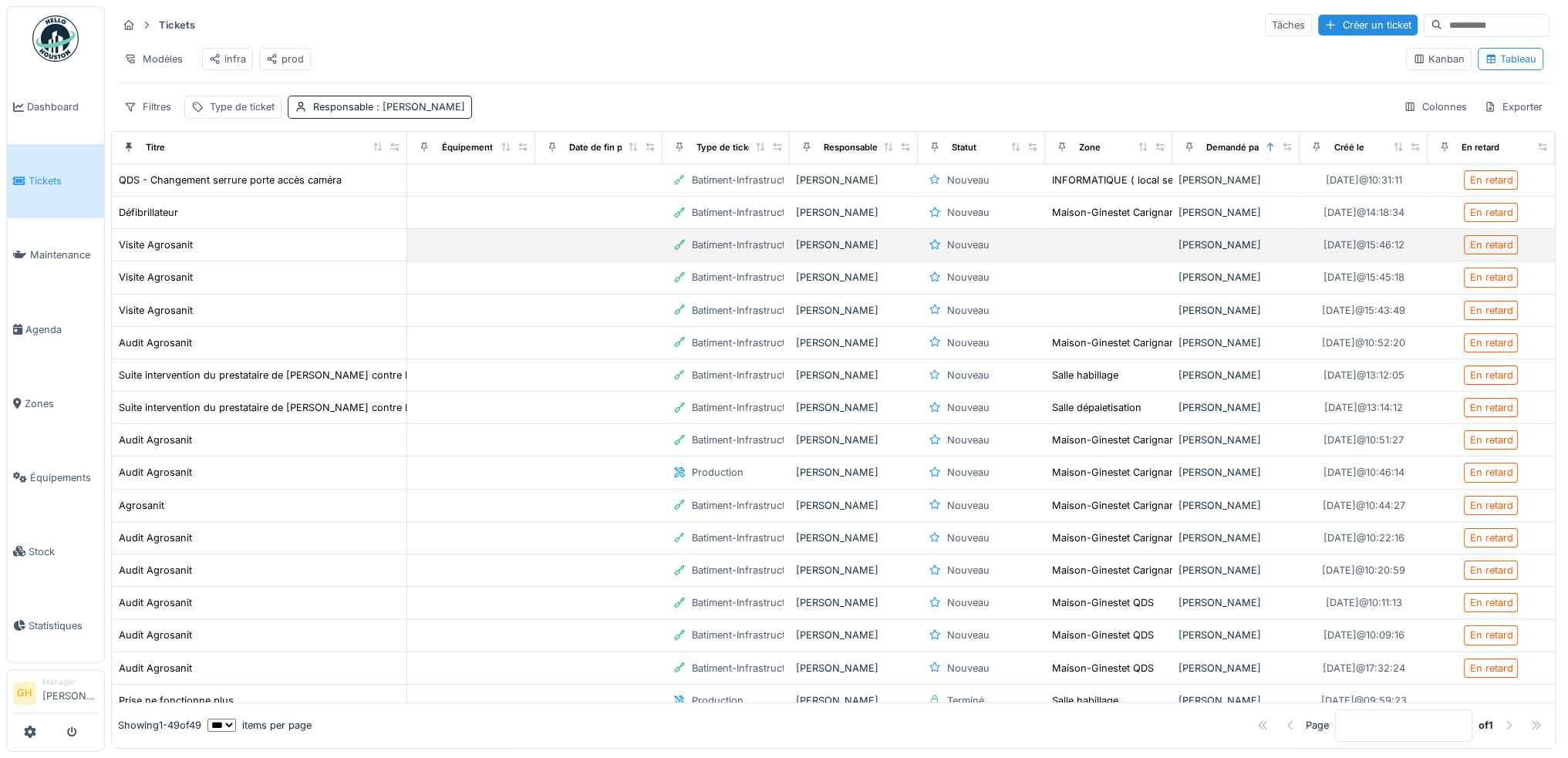
click at [535, 250] on td at bounding box center [598, 245] width 127 height 33
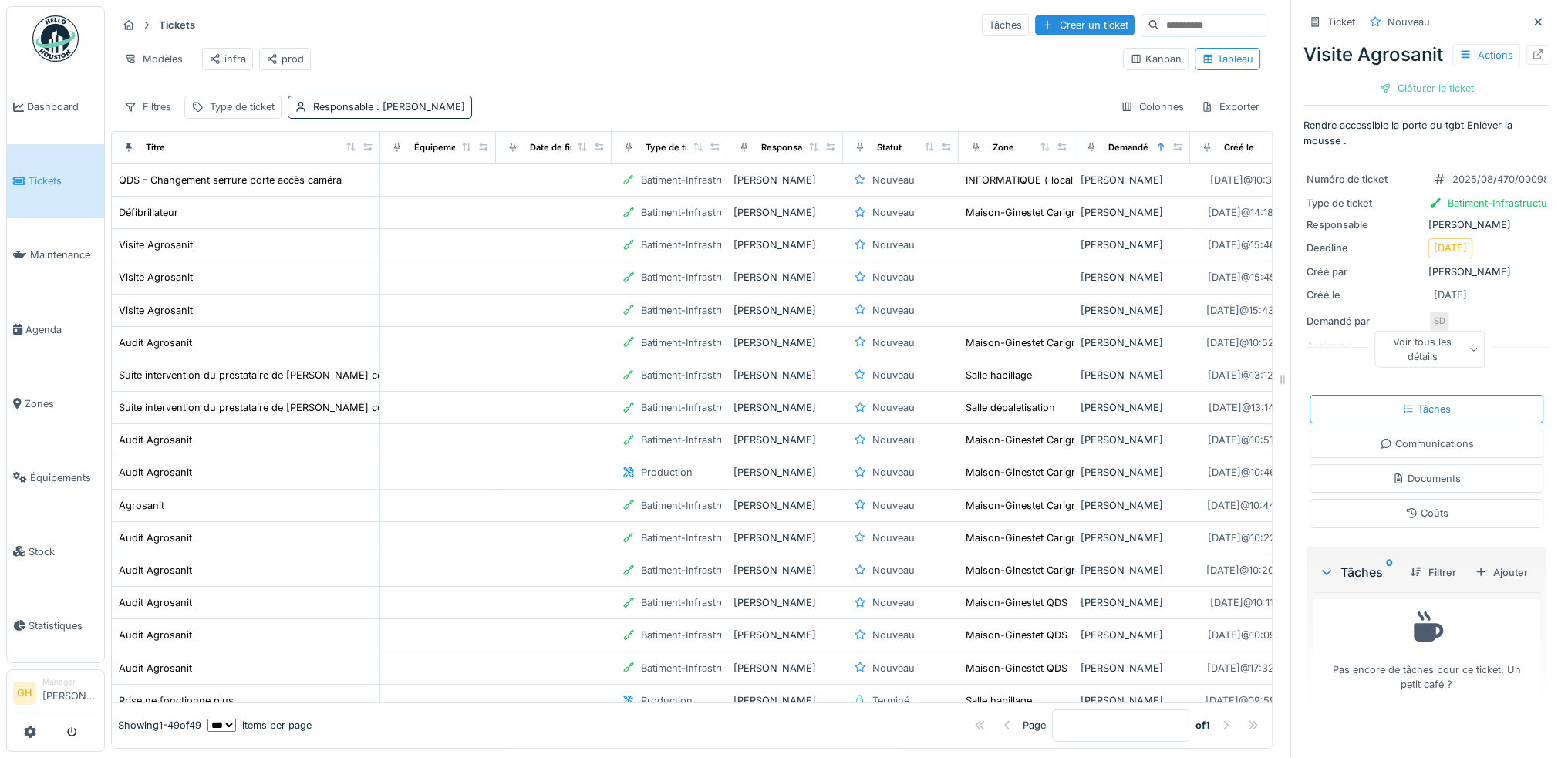
drag, startPoint x: 1189, startPoint y: 382, endPoint x: 1321, endPoint y: 382, distance: 132.0
click at [1321, 382] on div "Tickets Tâches Créer un ticket Modèles infra prod Kanban Tableau Filtres Type d…" at bounding box center [836, 379] width 1463 height 758
drag, startPoint x: 1273, startPoint y: 379, endPoint x: 1579, endPoint y: 376, distance: 306.0
click at [1567, 376] on html "Dashboard Tickets Maintenance [GEOGRAPHIC_DATA] Zones Équipements Stock Statist…" at bounding box center [784, 379] width 1568 height 758
drag, startPoint x: 1270, startPoint y: 378, endPoint x: 1320, endPoint y: 378, distance: 50.0
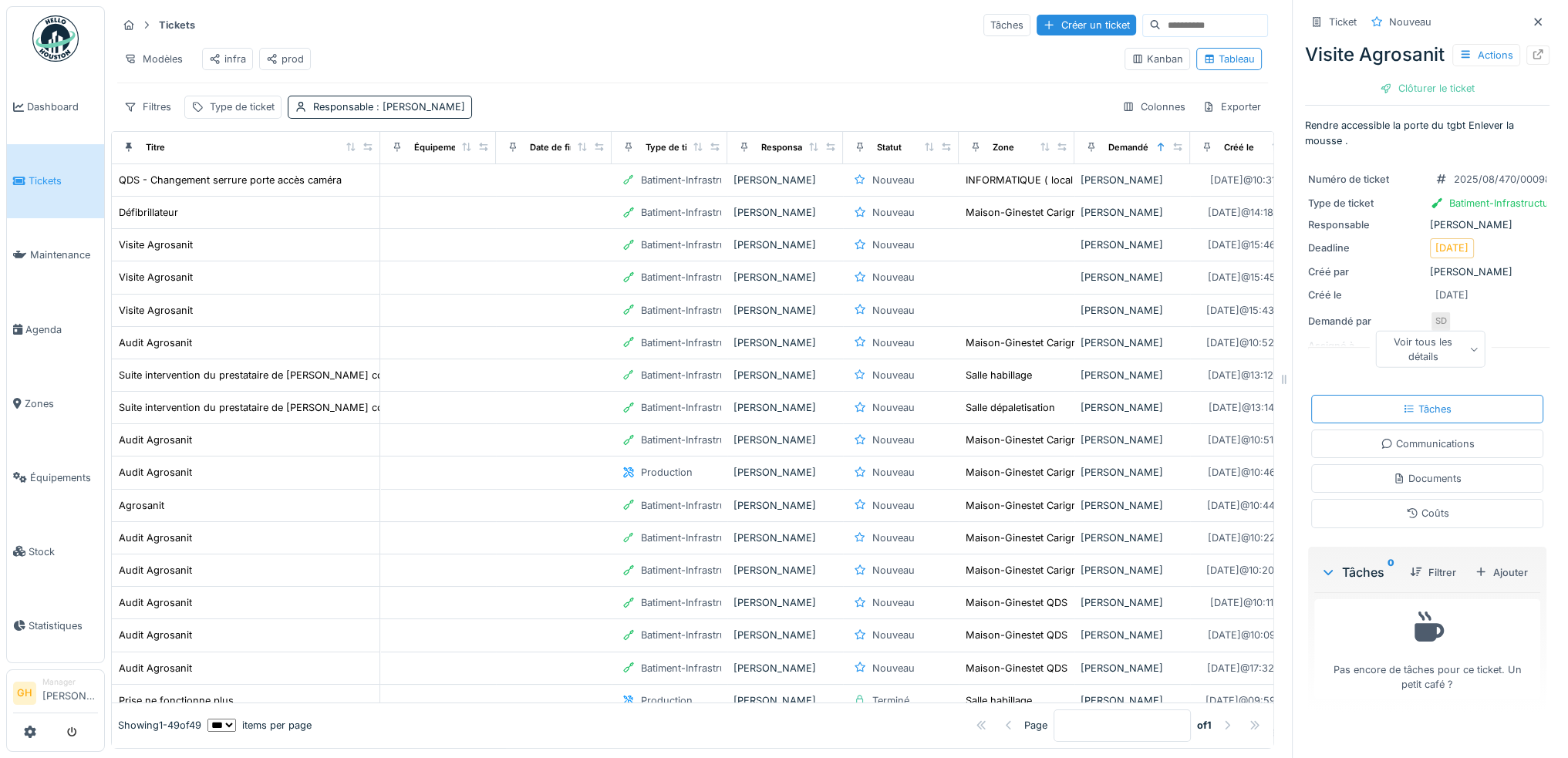
click at [1320, 378] on div "Tickets Tâches Créer un ticket Modèles infra prod Kanban Tableau Filtres Type d…" at bounding box center [836, 379] width 1463 height 758
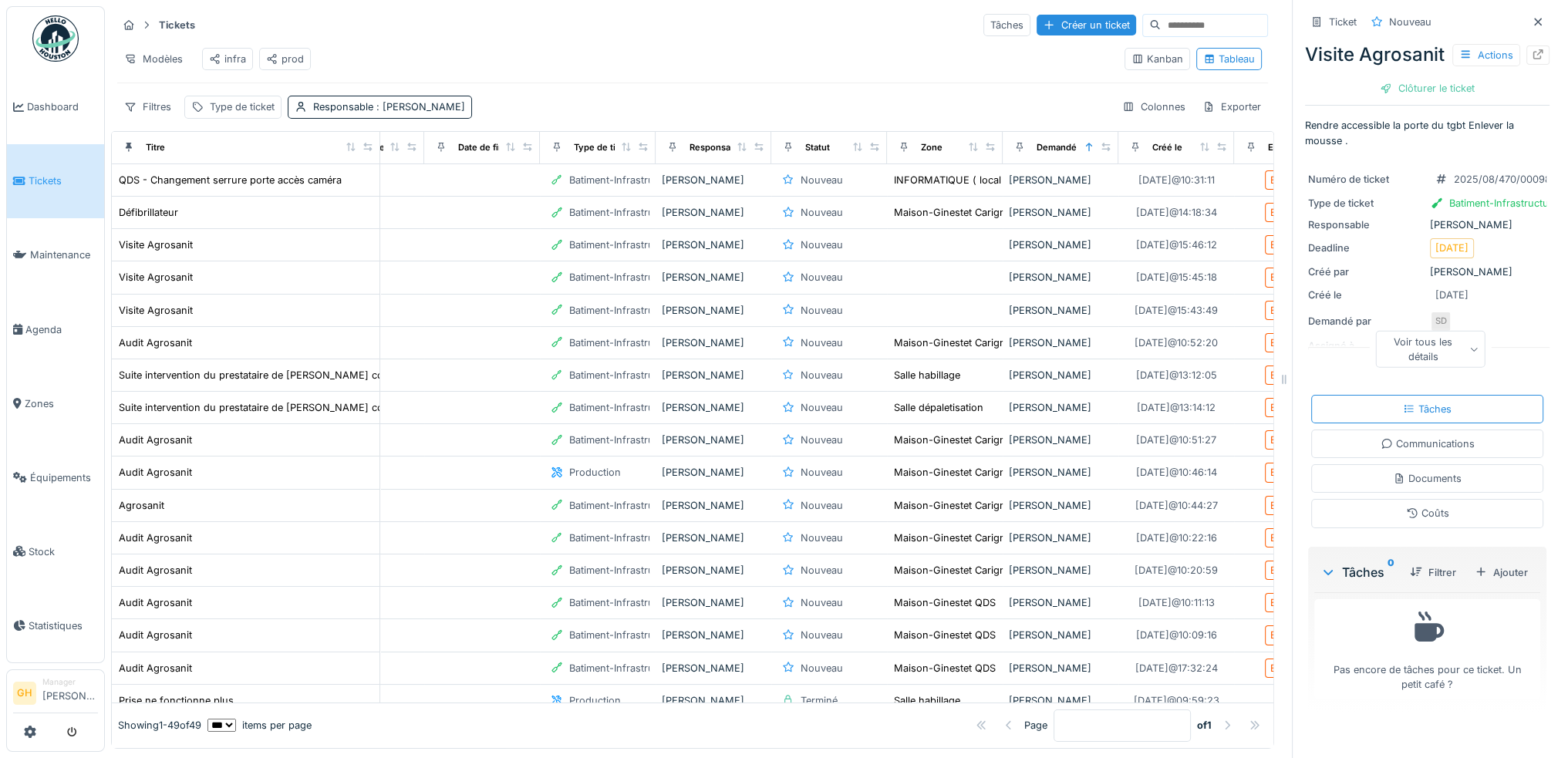
scroll to position [0, 183]
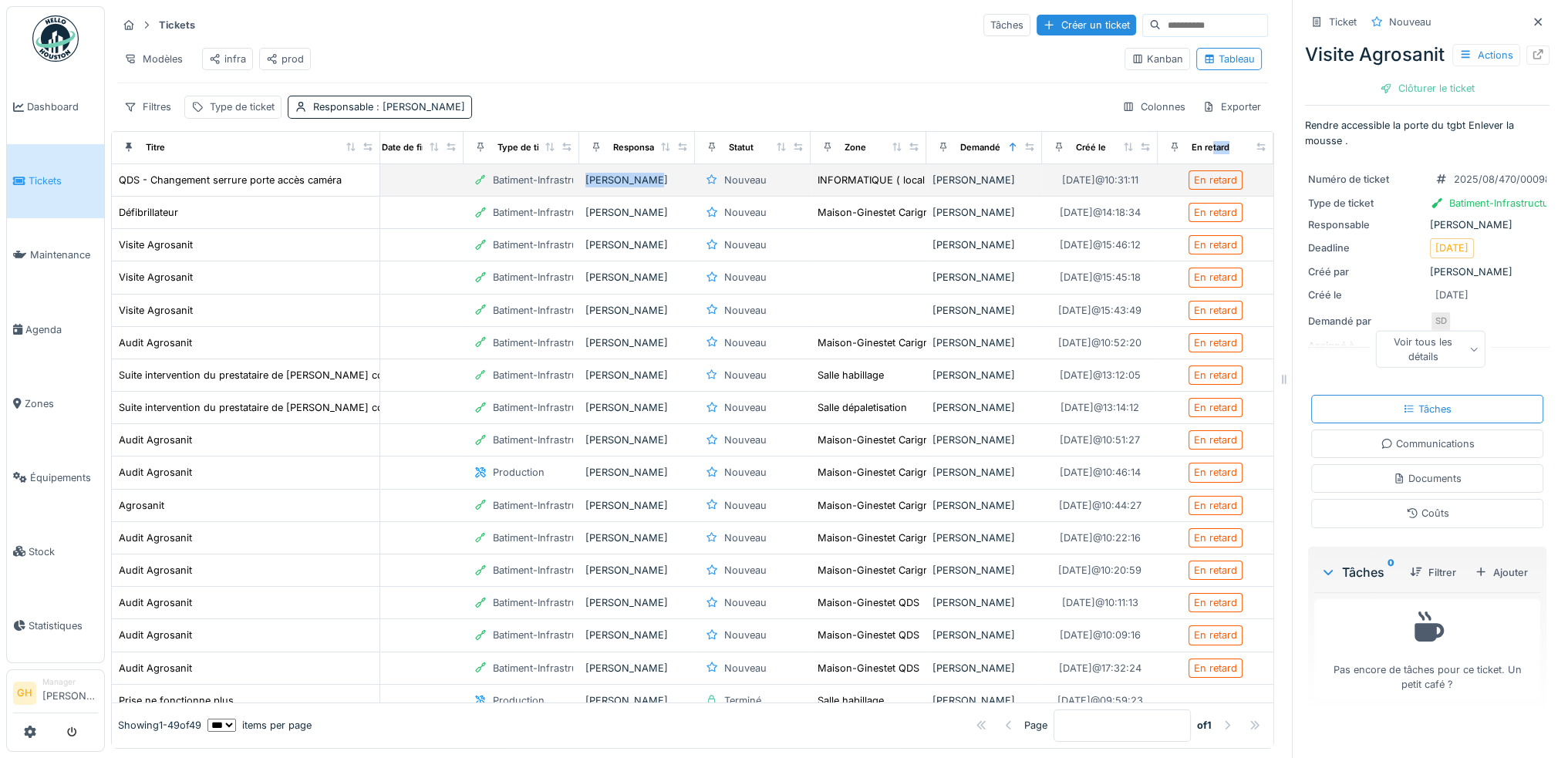
drag, startPoint x: 1178, startPoint y: 155, endPoint x: 617, endPoint y: 177, distance: 561.4
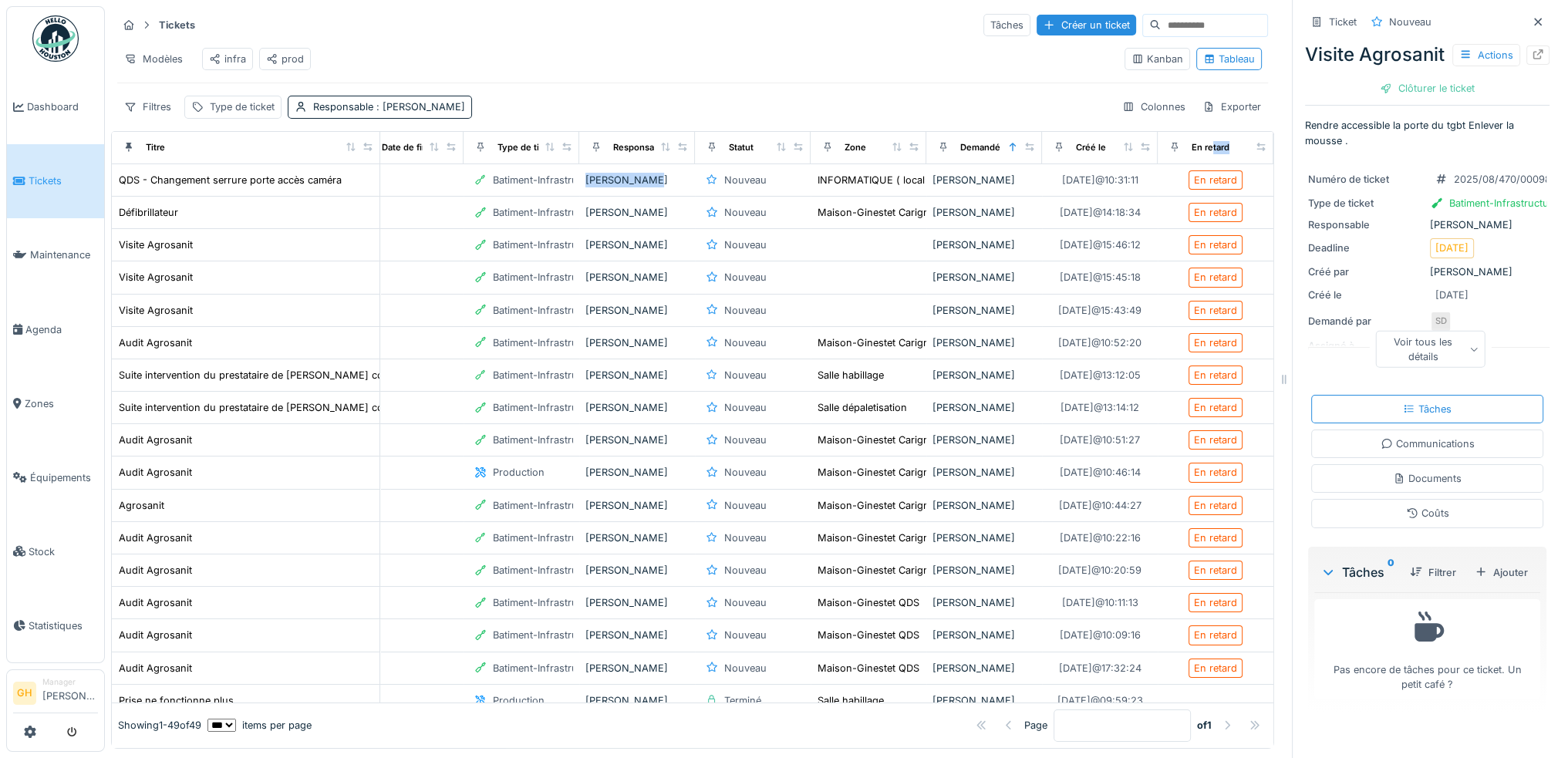
click at [1170, 151] on icon at bounding box center [1175, 147] width 11 height 8
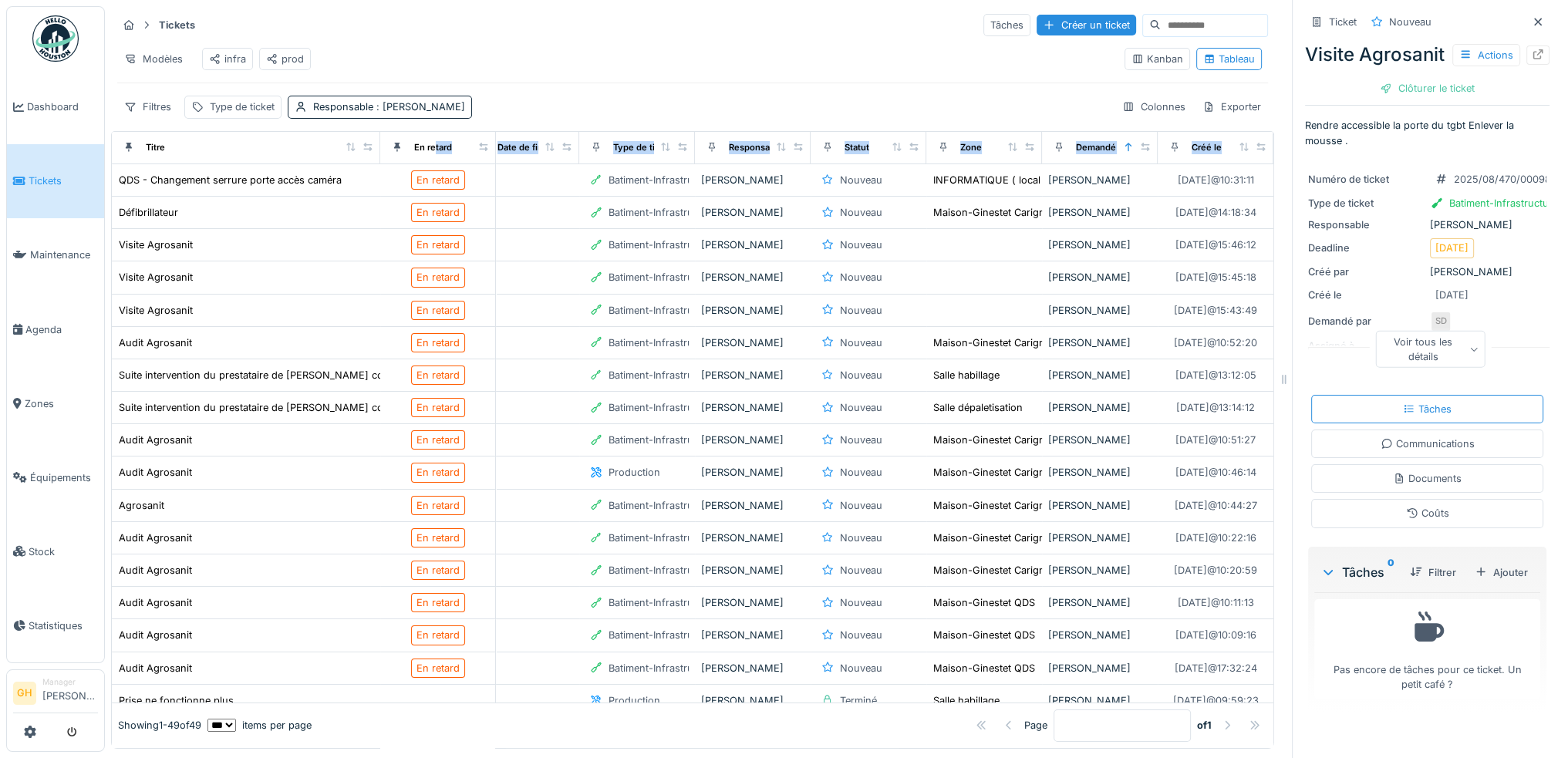
scroll to position [0, 0]
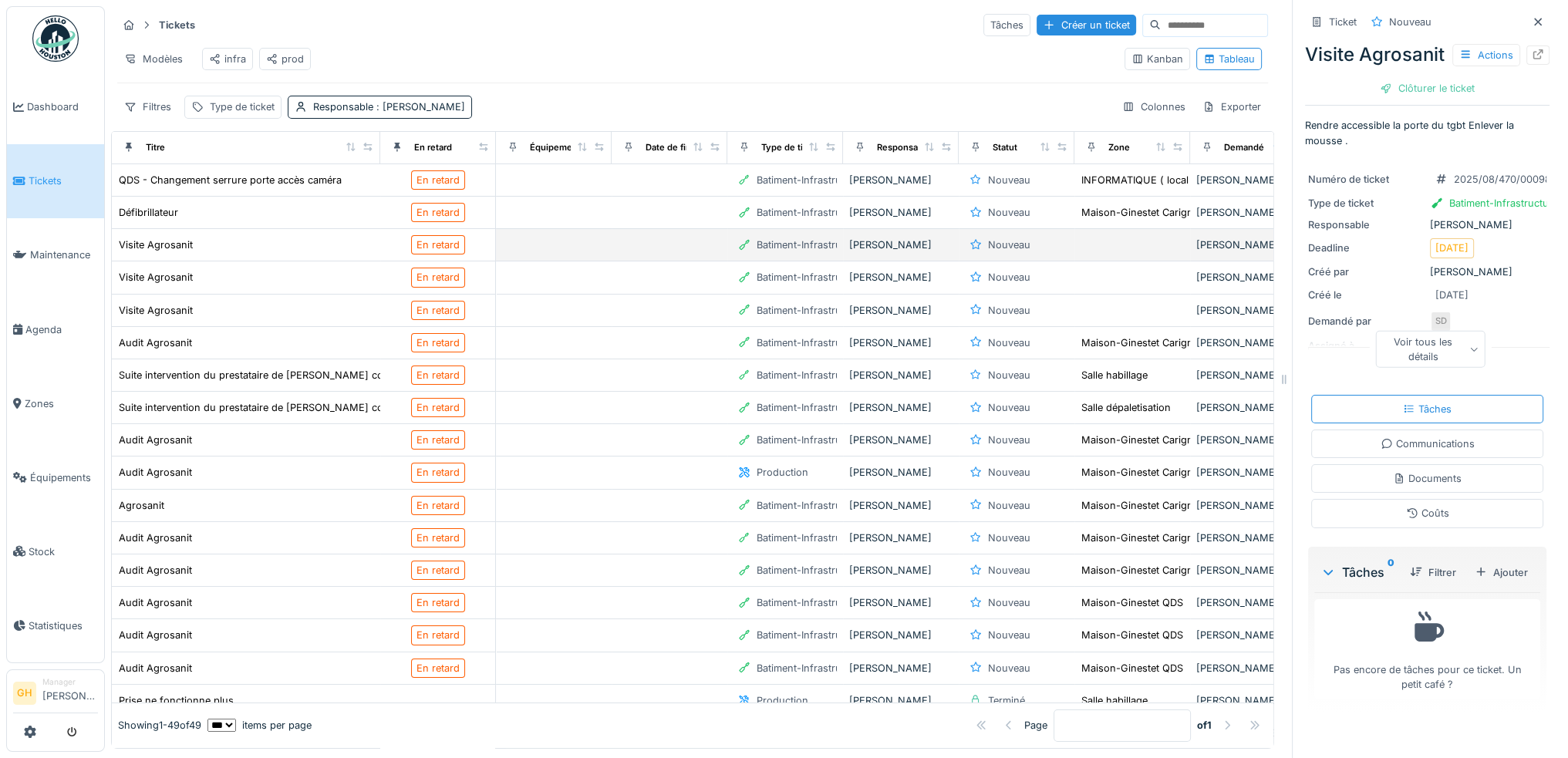
click at [553, 243] on td at bounding box center [554, 245] width 116 height 33
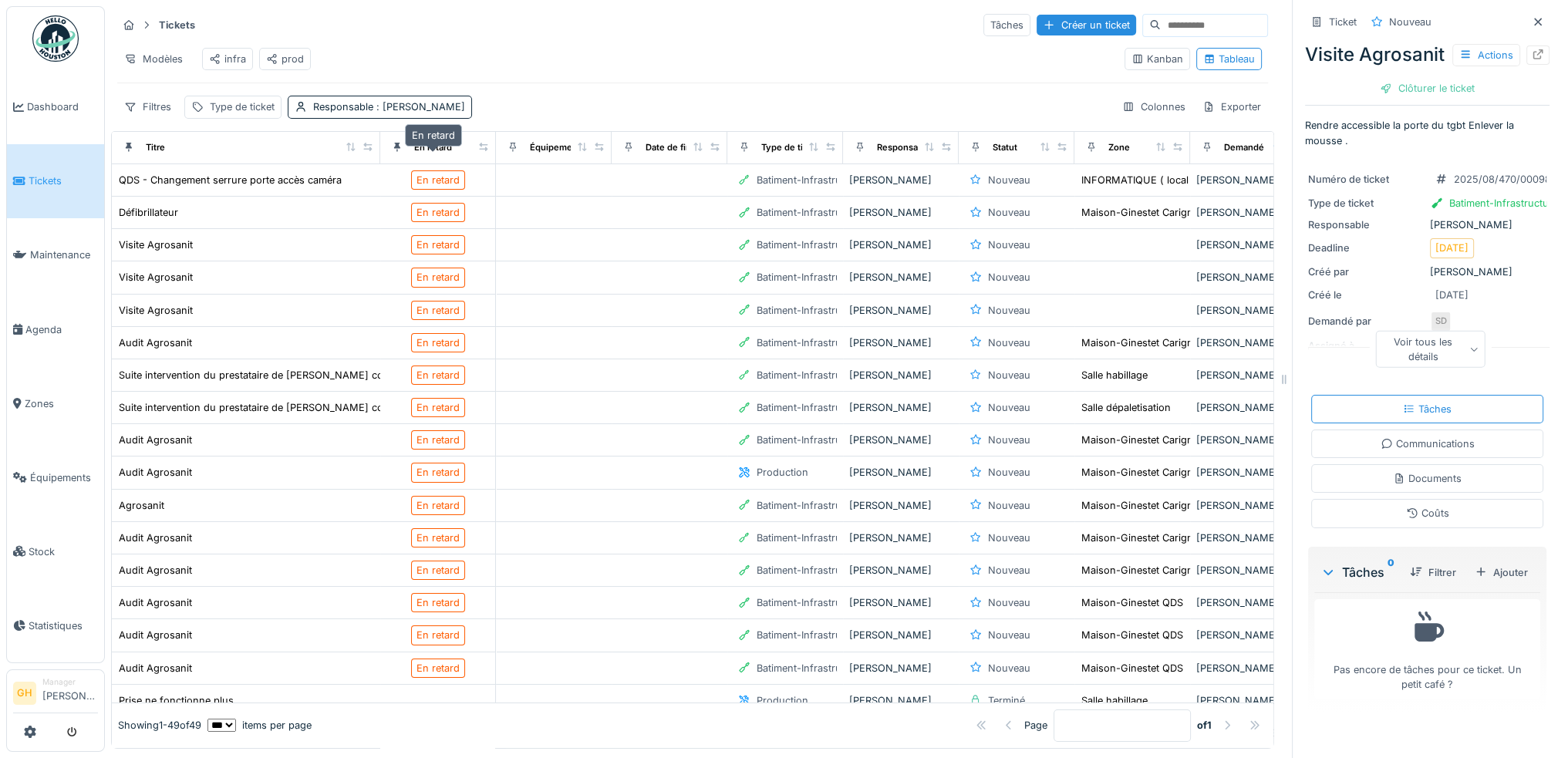
click at [429, 155] on div "En retard" at bounding box center [433, 148] width 38 height 13
click at [486, 151] on icon at bounding box center [483, 147] width 11 height 8
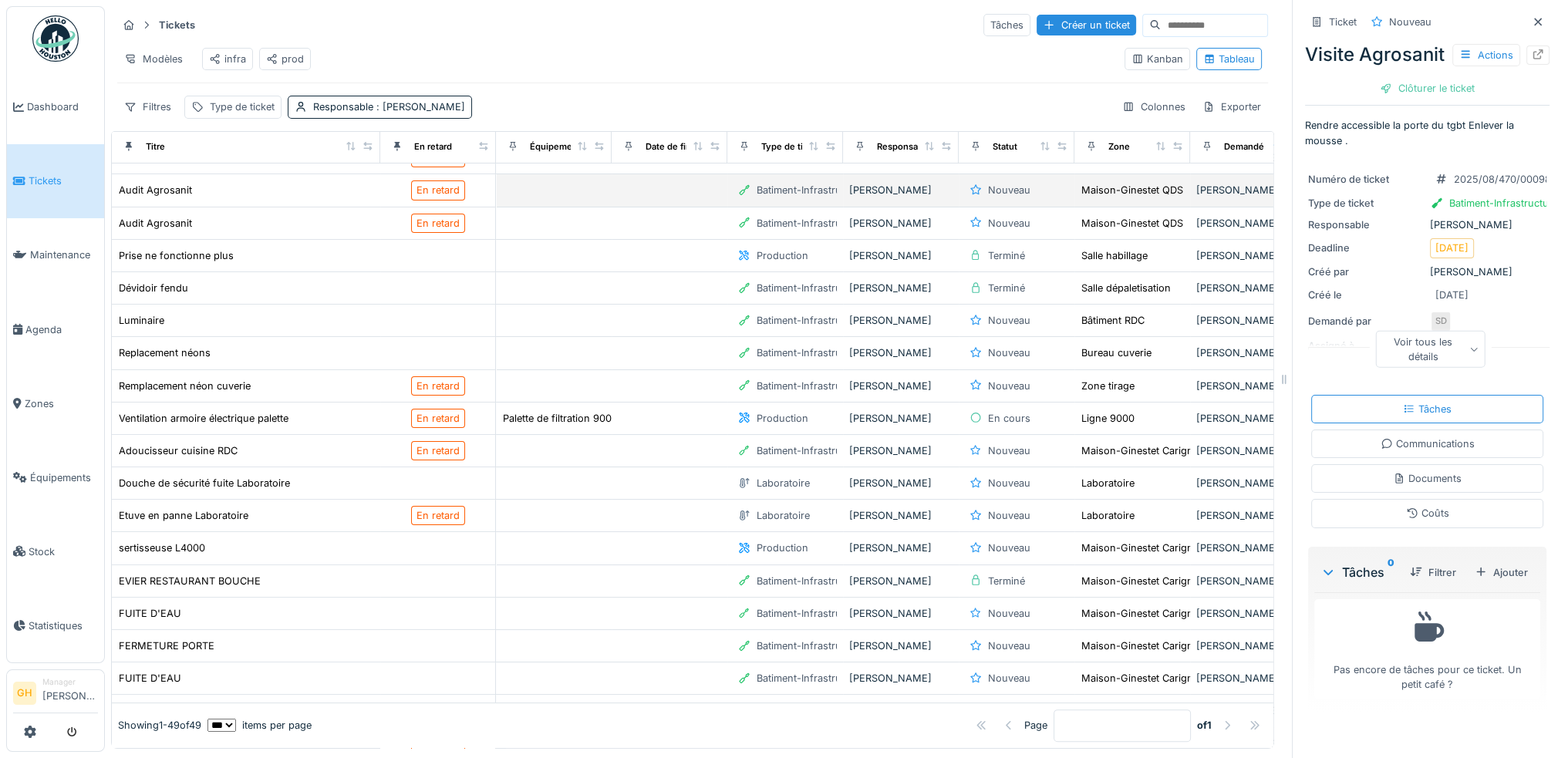
scroll to position [463, 0]
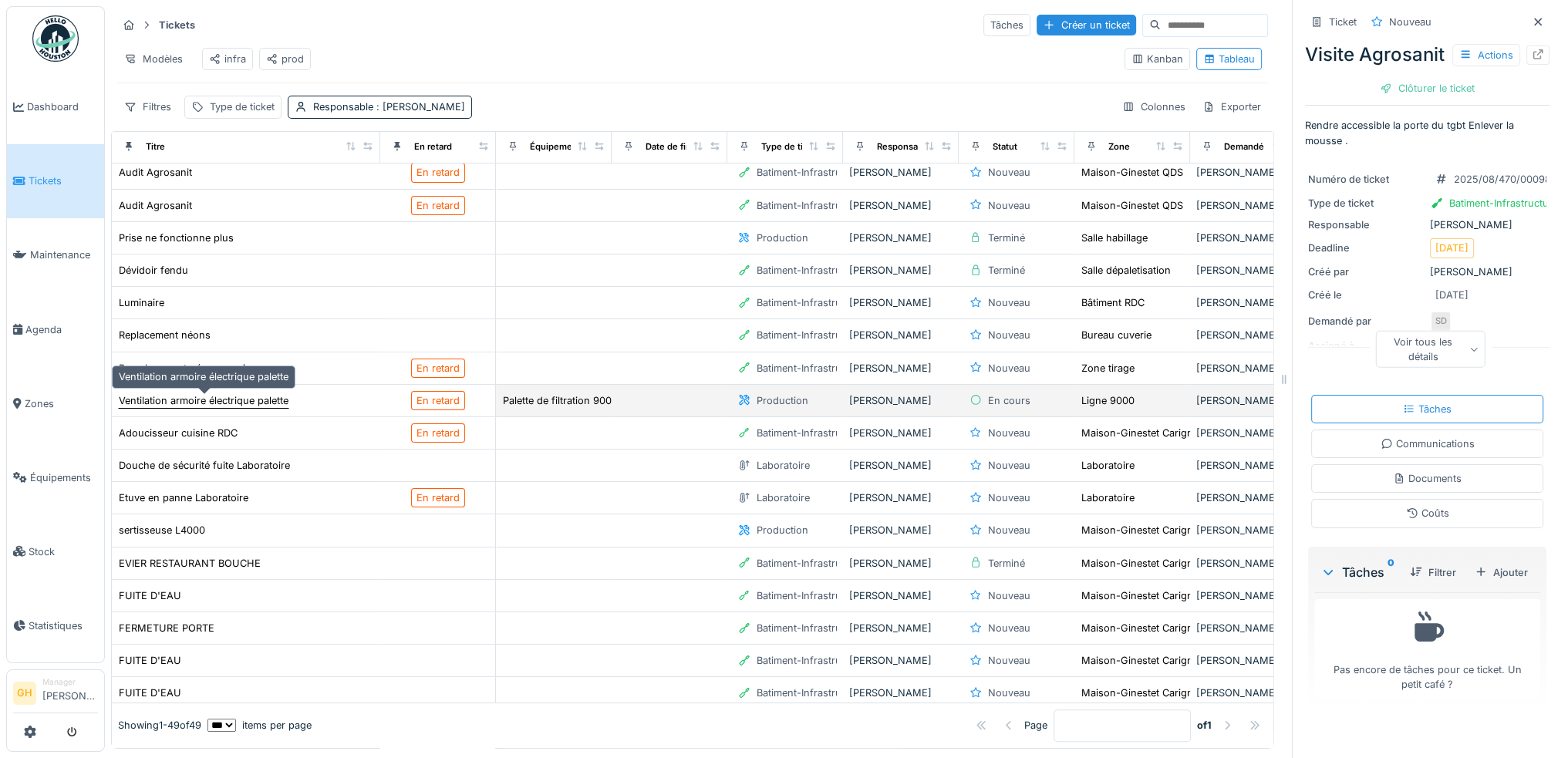
click at [246, 397] on div "Ventilation armoire électrique palette" at bounding box center [203, 400] width 170 height 14
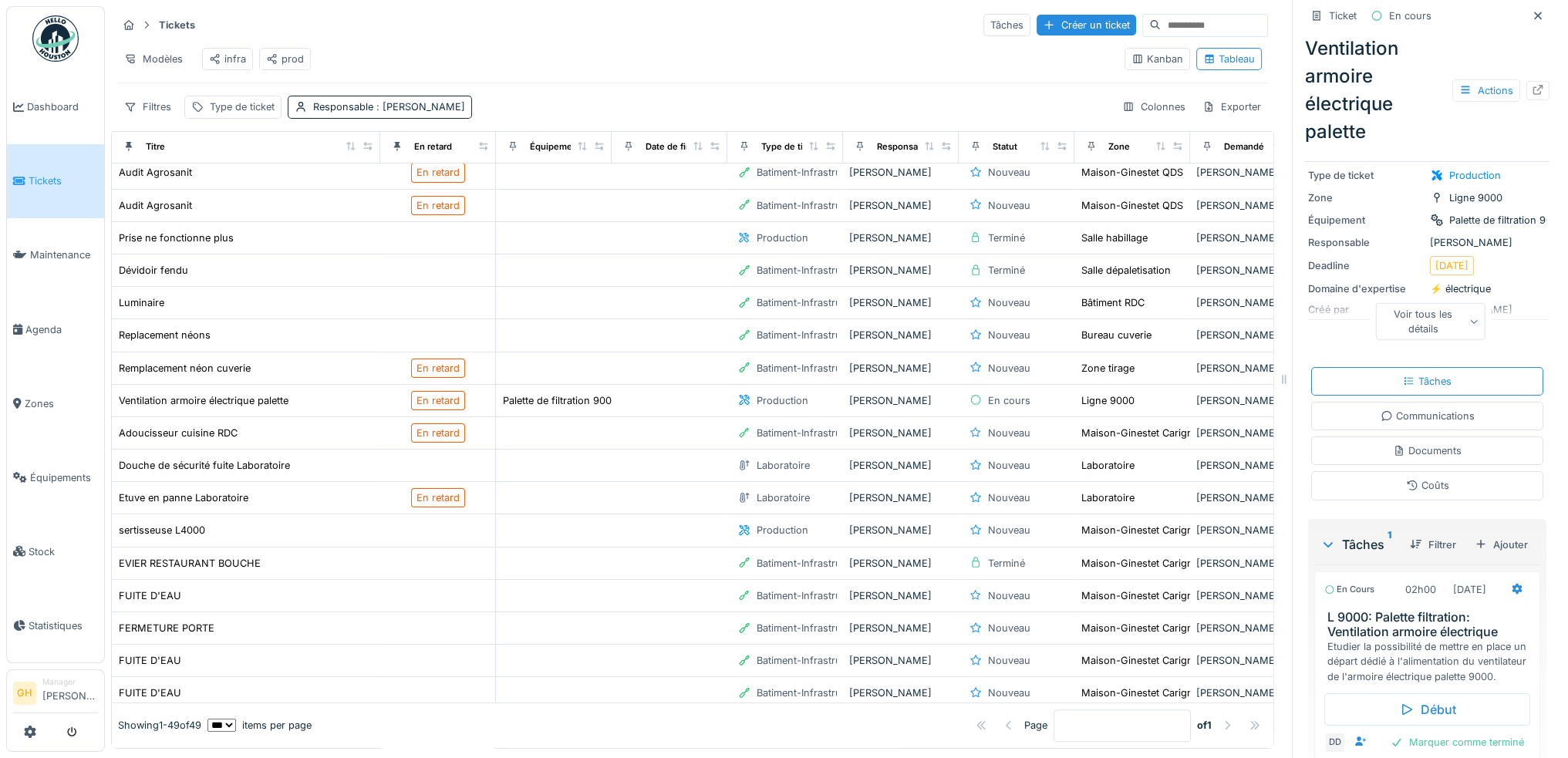
scroll to position [242, 0]
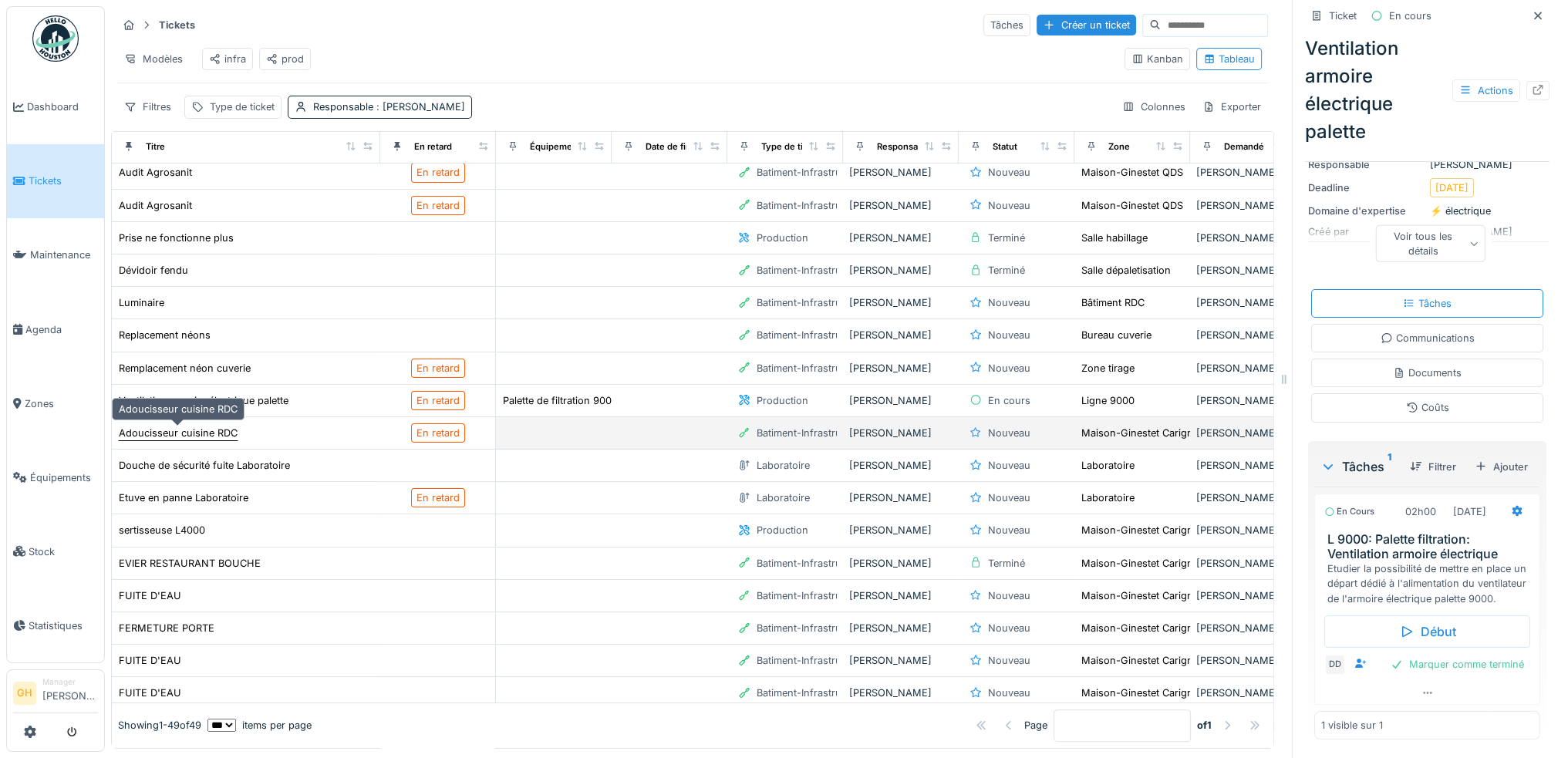
click at [203, 435] on div "Adoucisseur cuisine RDC" at bounding box center [177, 433] width 118 height 14
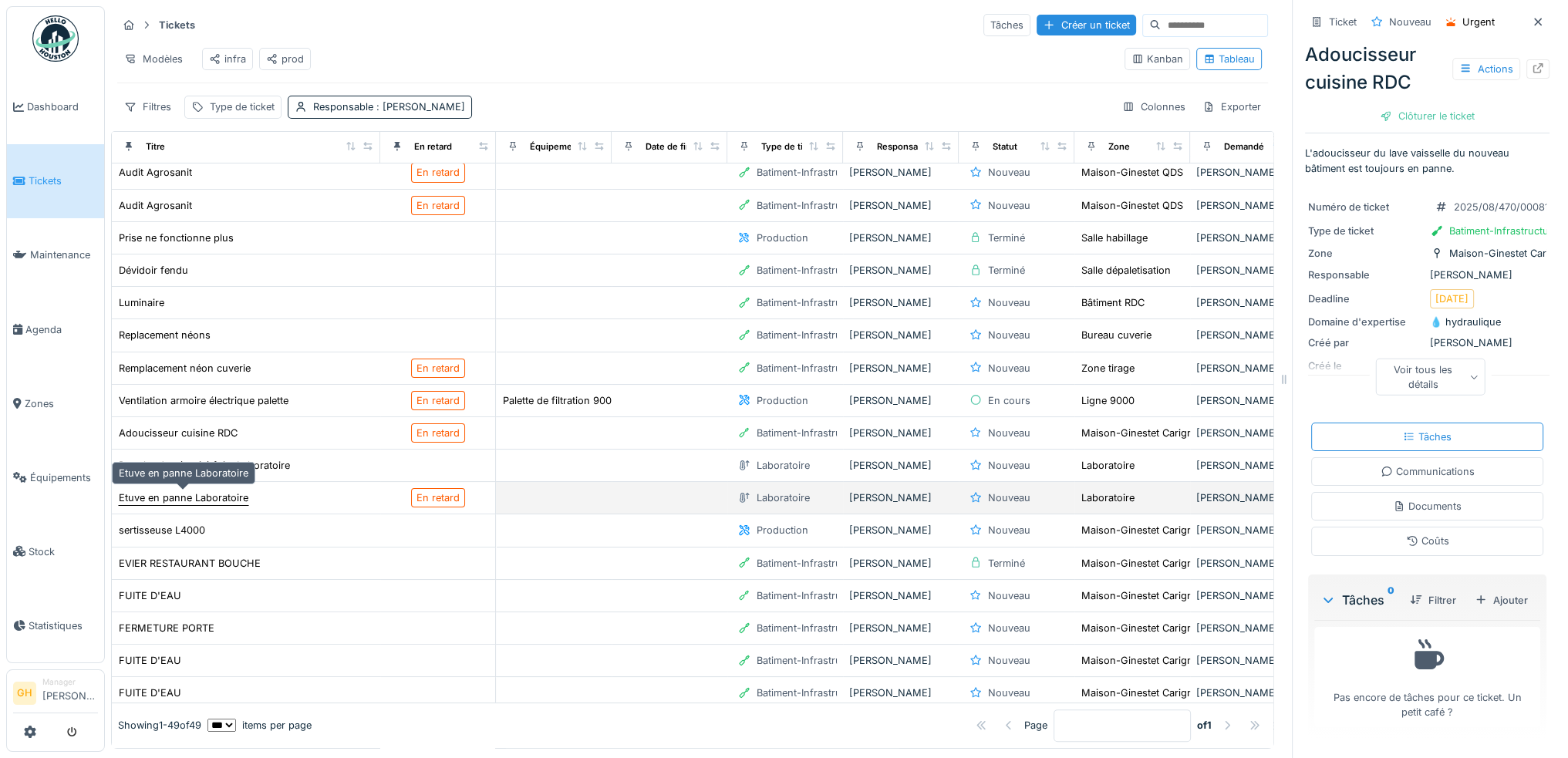
click at [203, 495] on div "Etuve en panne Laboratoire" at bounding box center [183, 497] width 129 height 14
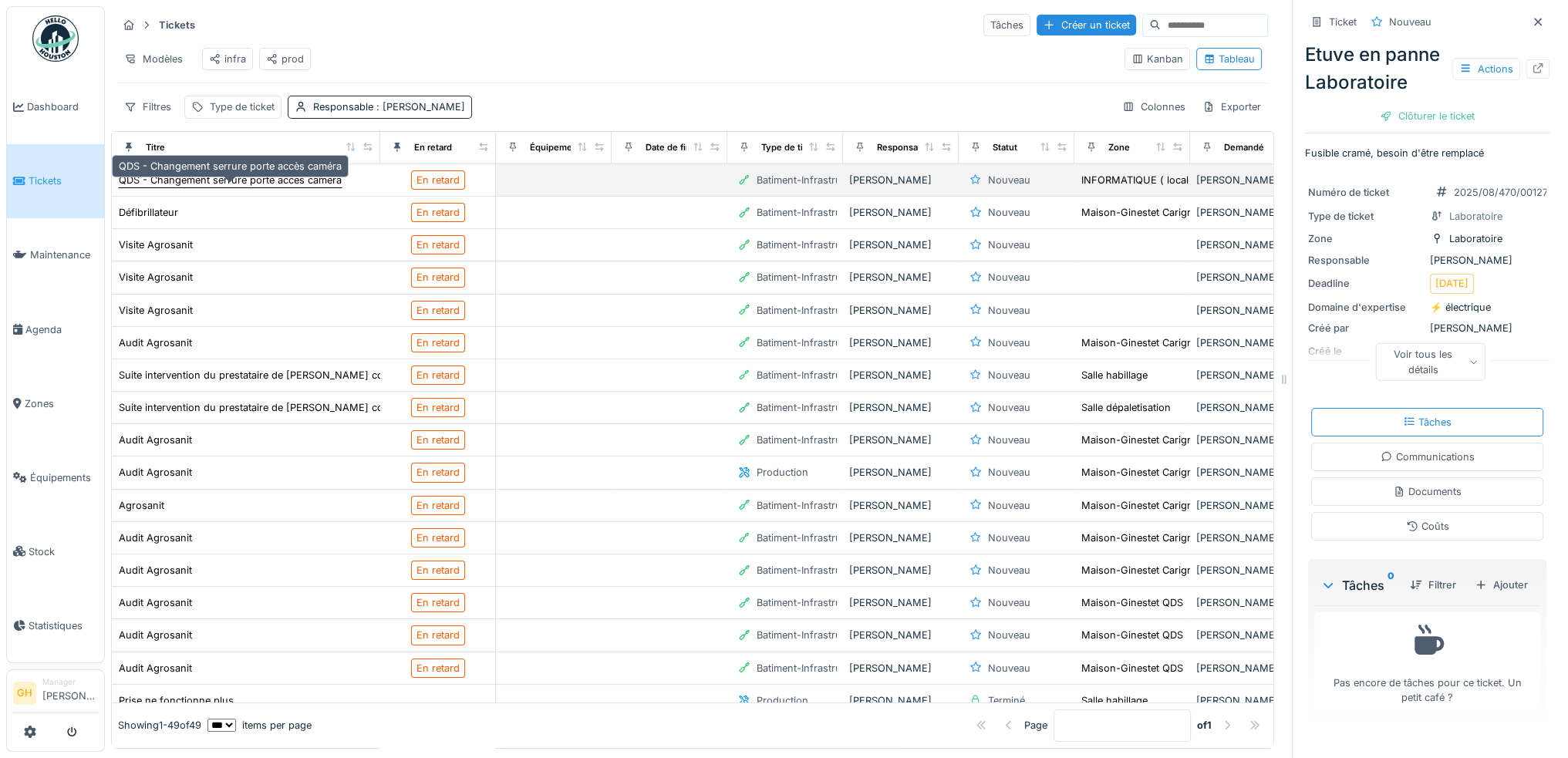
click at [292, 187] on div "QDS - Changement serrure porte accès caméra" at bounding box center [229, 180] width 223 height 14
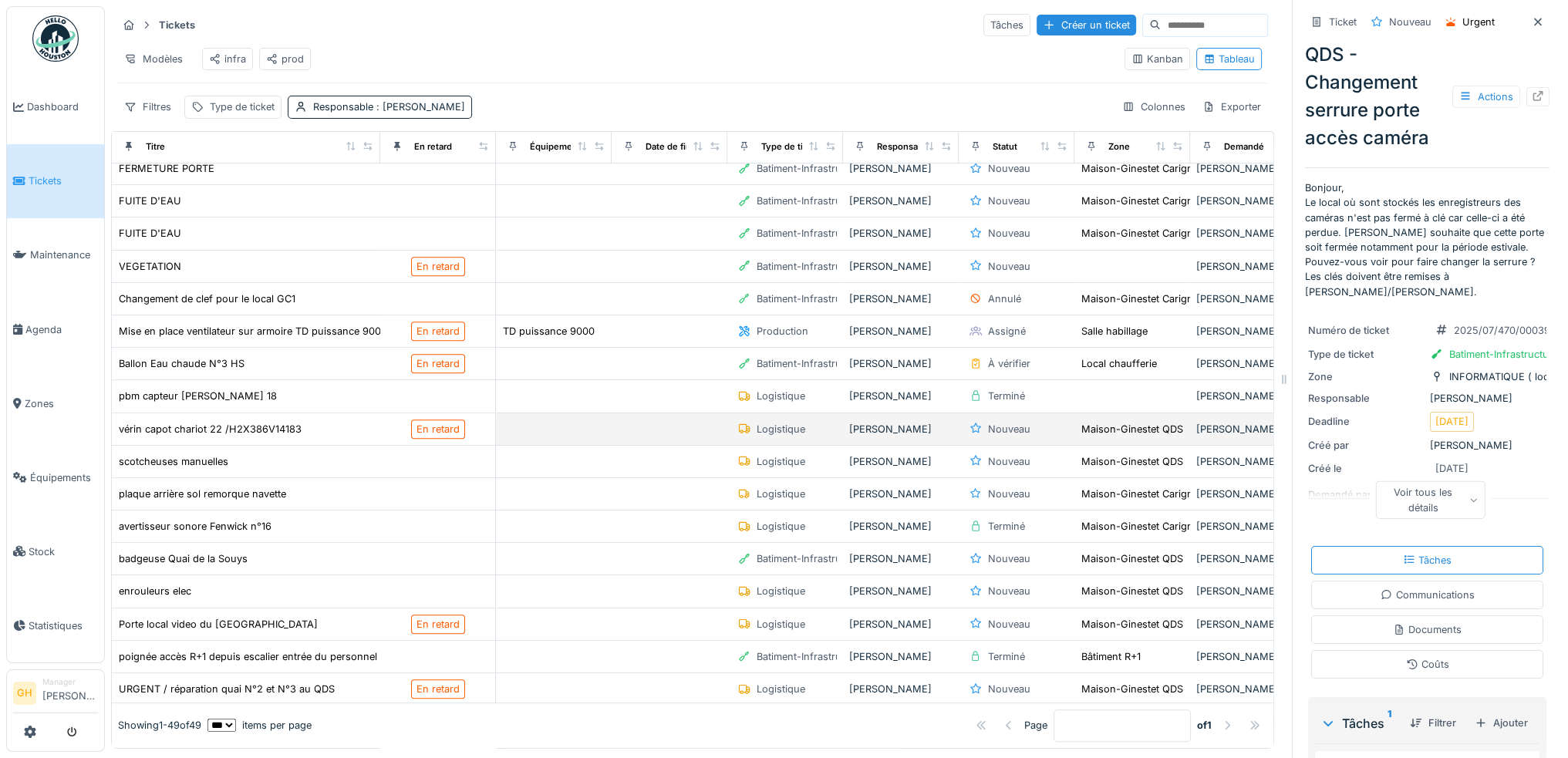
scroll to position [926, 0]
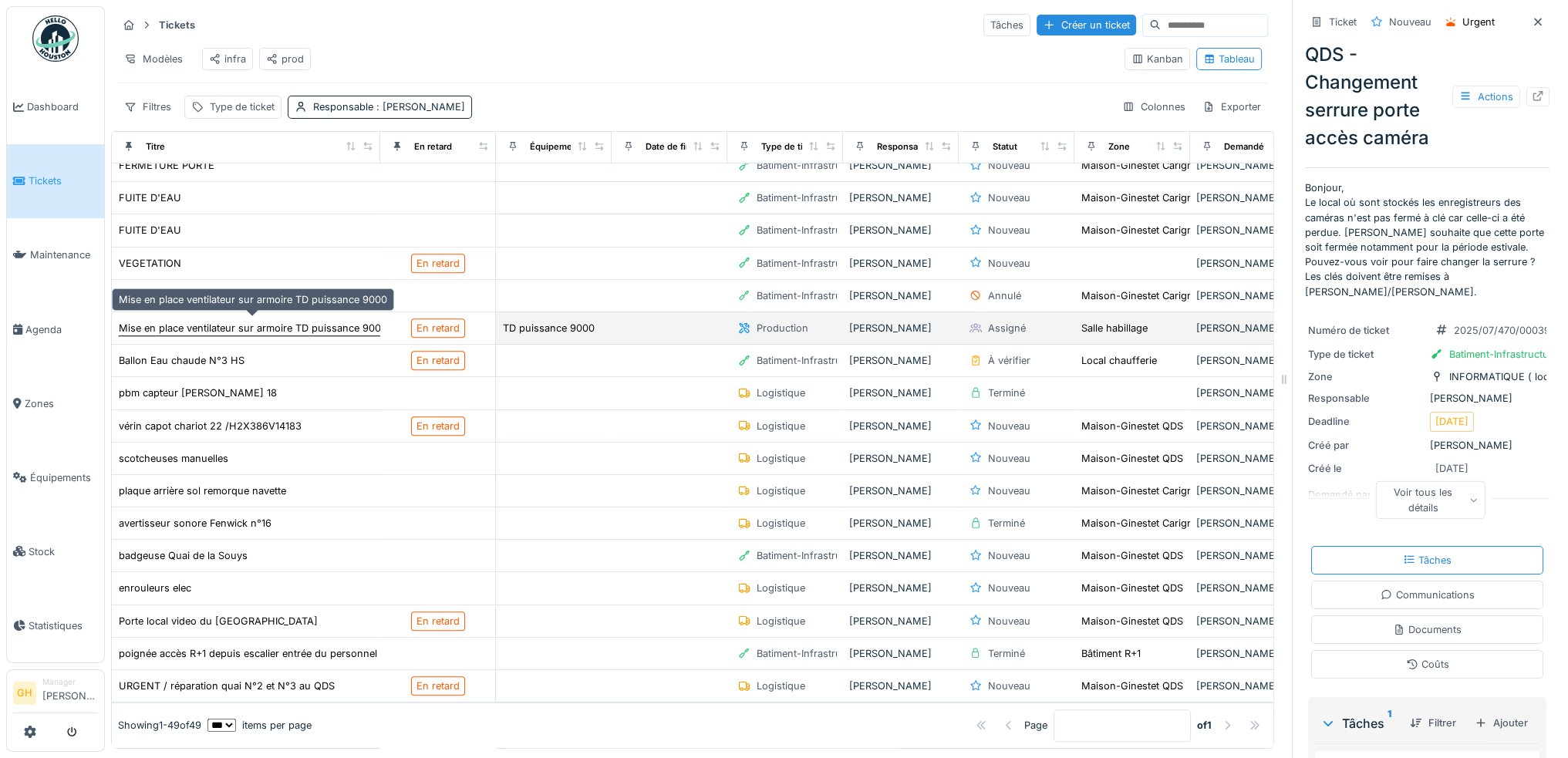
click at [176, 322] on div "Mise en place ventilateur sur armoire TD puissance 9000" at bounding box center [252, 328] width 268 height 14
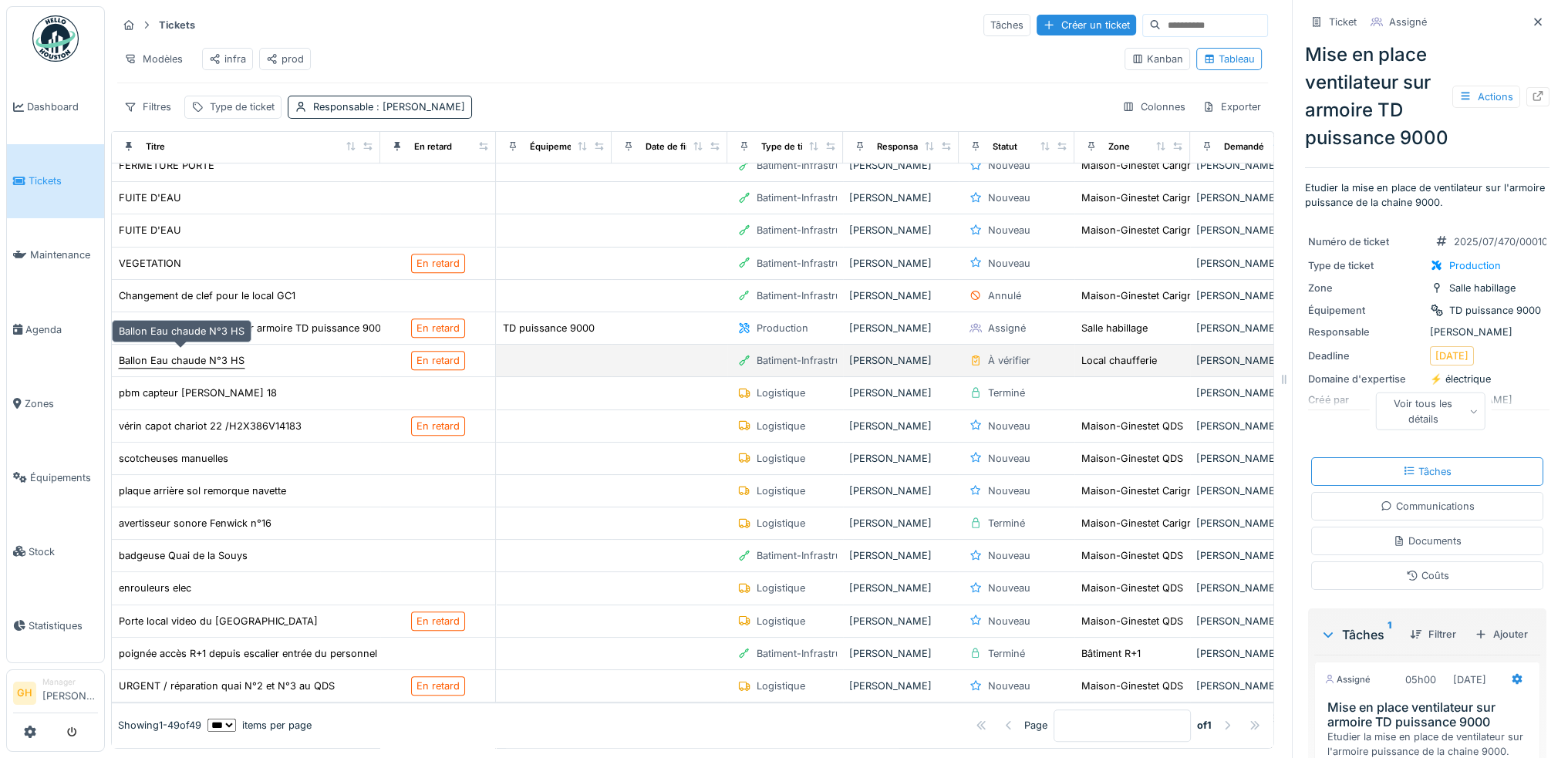
click at [183, 353] on div "Ballon Eau chaude N°3 HS" at bounding box center [182, 360] width 126 height 14
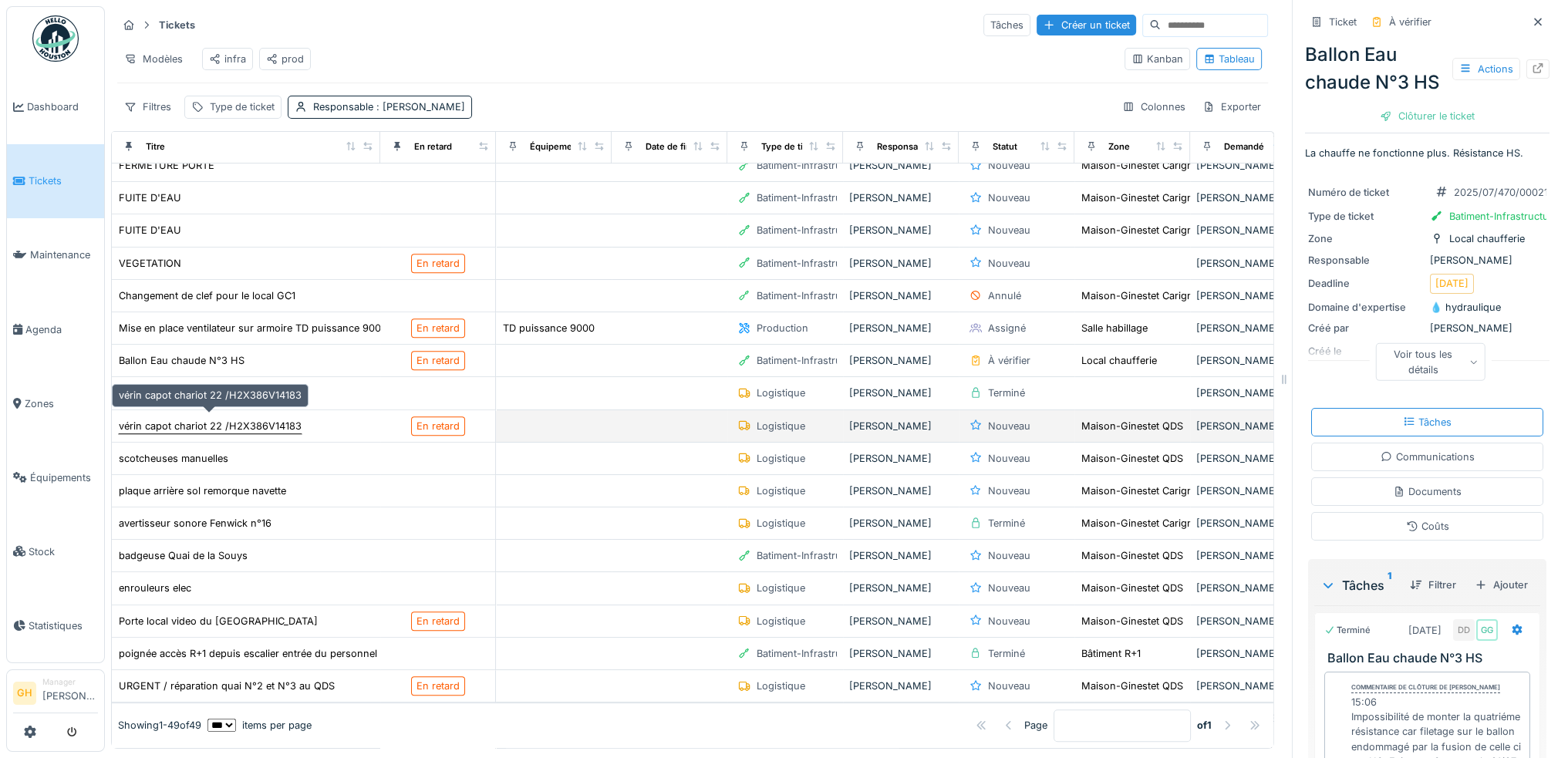
click at [223, 418] on div "vérin capot chariot 22 /H2X386V14183" at bounding box center [210, 425] width 183 height 14
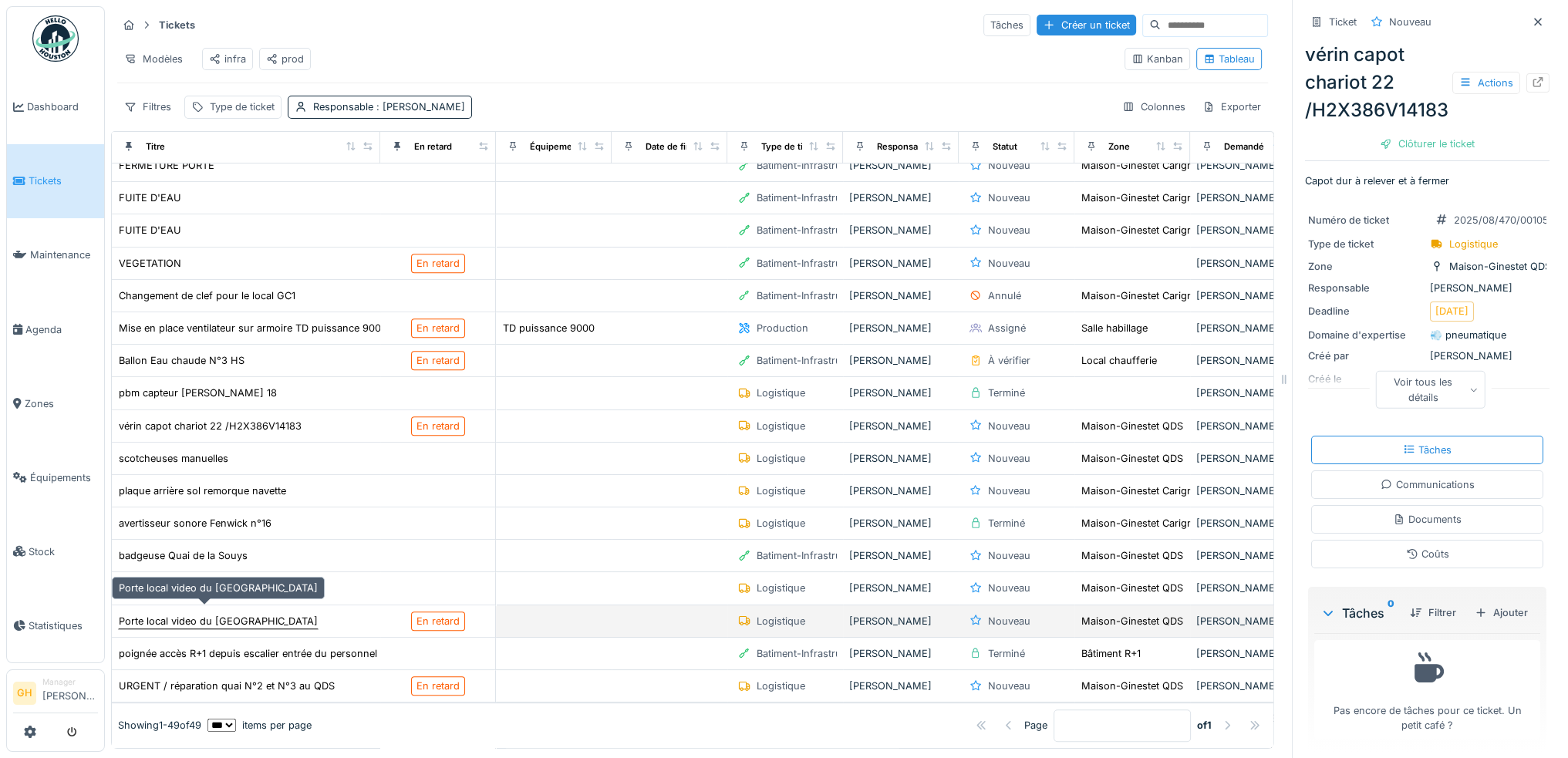
click at [248, 614] on div "Porte local video du [GEOGRAPHIC_DATA]" at bounding box center [218, 621] width 199 height 14
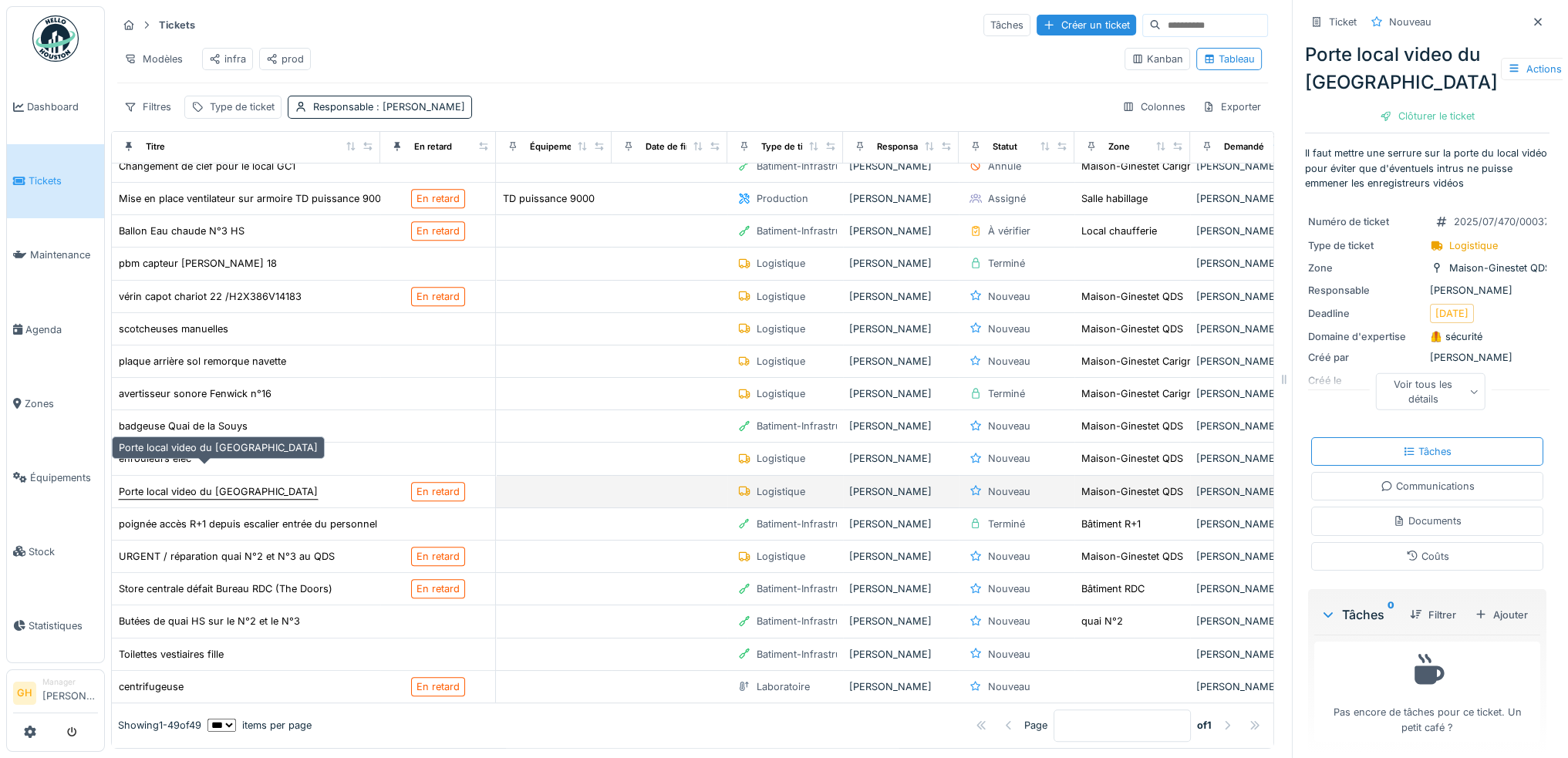
scroll to position [12, 0]
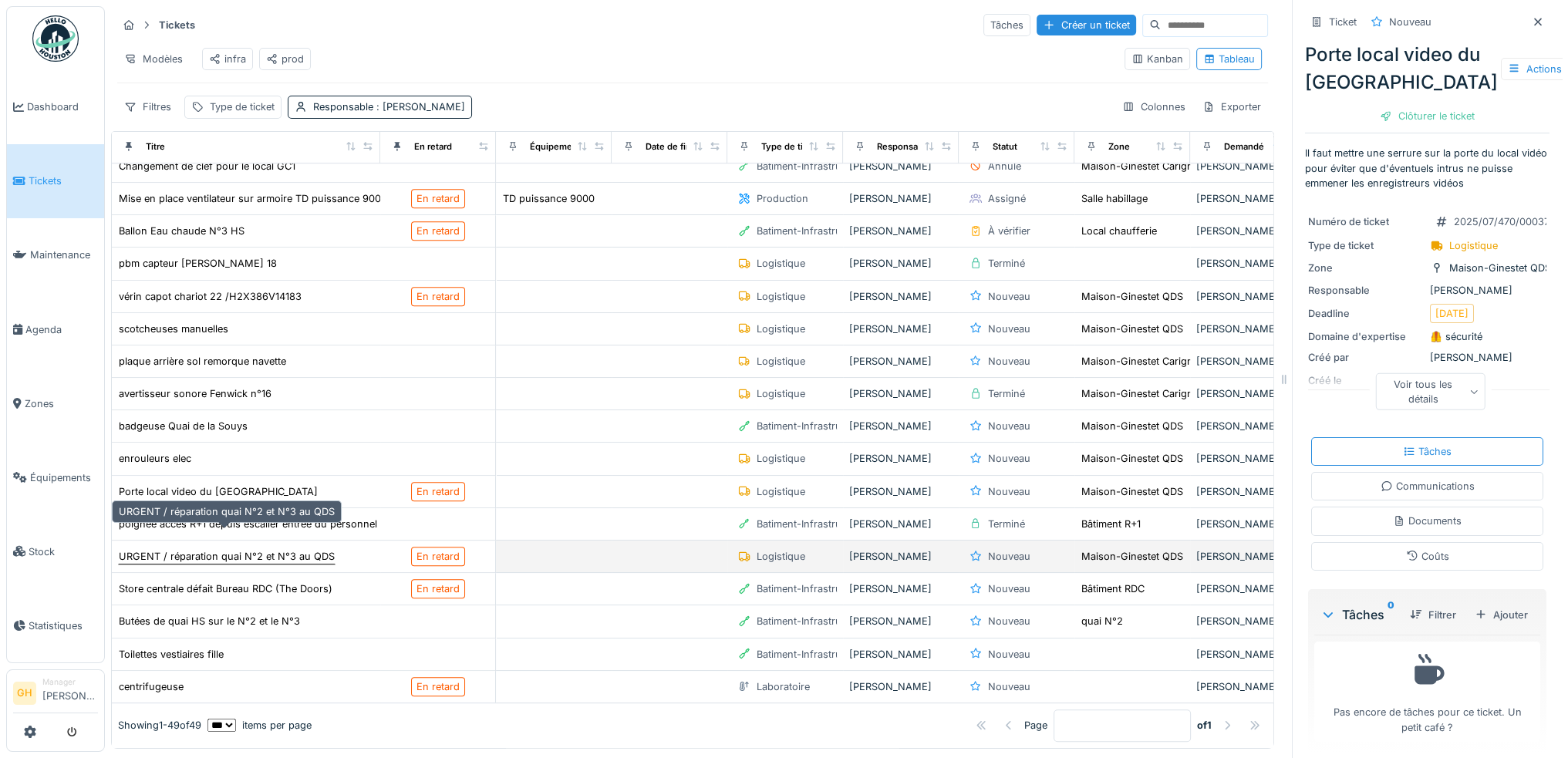
click at [234, 550] on div "URGENT / réparation quai N°2 et N°3 au QDS" at bounding box center [226, 556] width 216 height 14
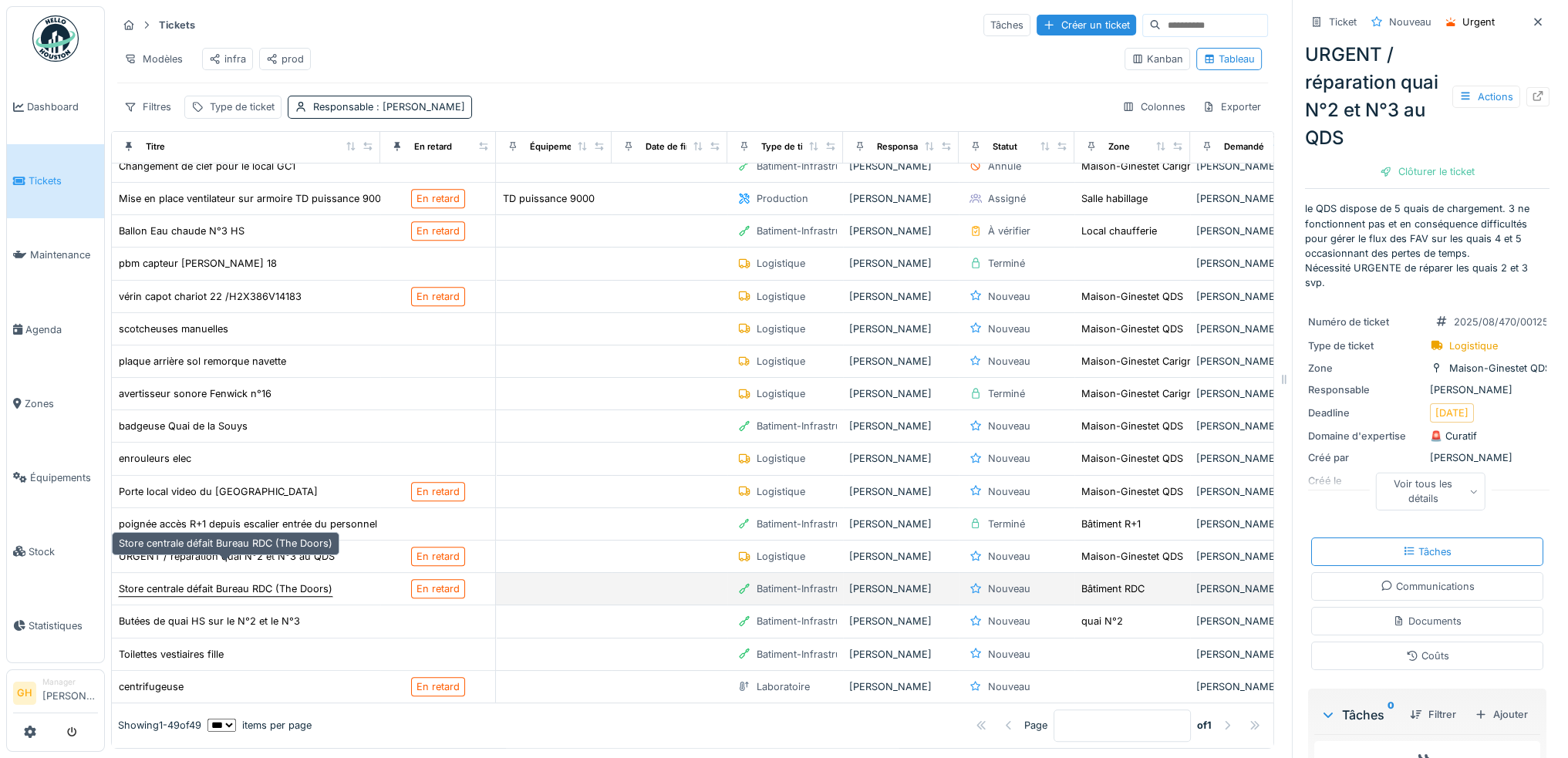
click at [187, 582] on div "Store centrale défait Bureau RDC (The Doors)" at bounding box center [225, 588] width 213 height 14
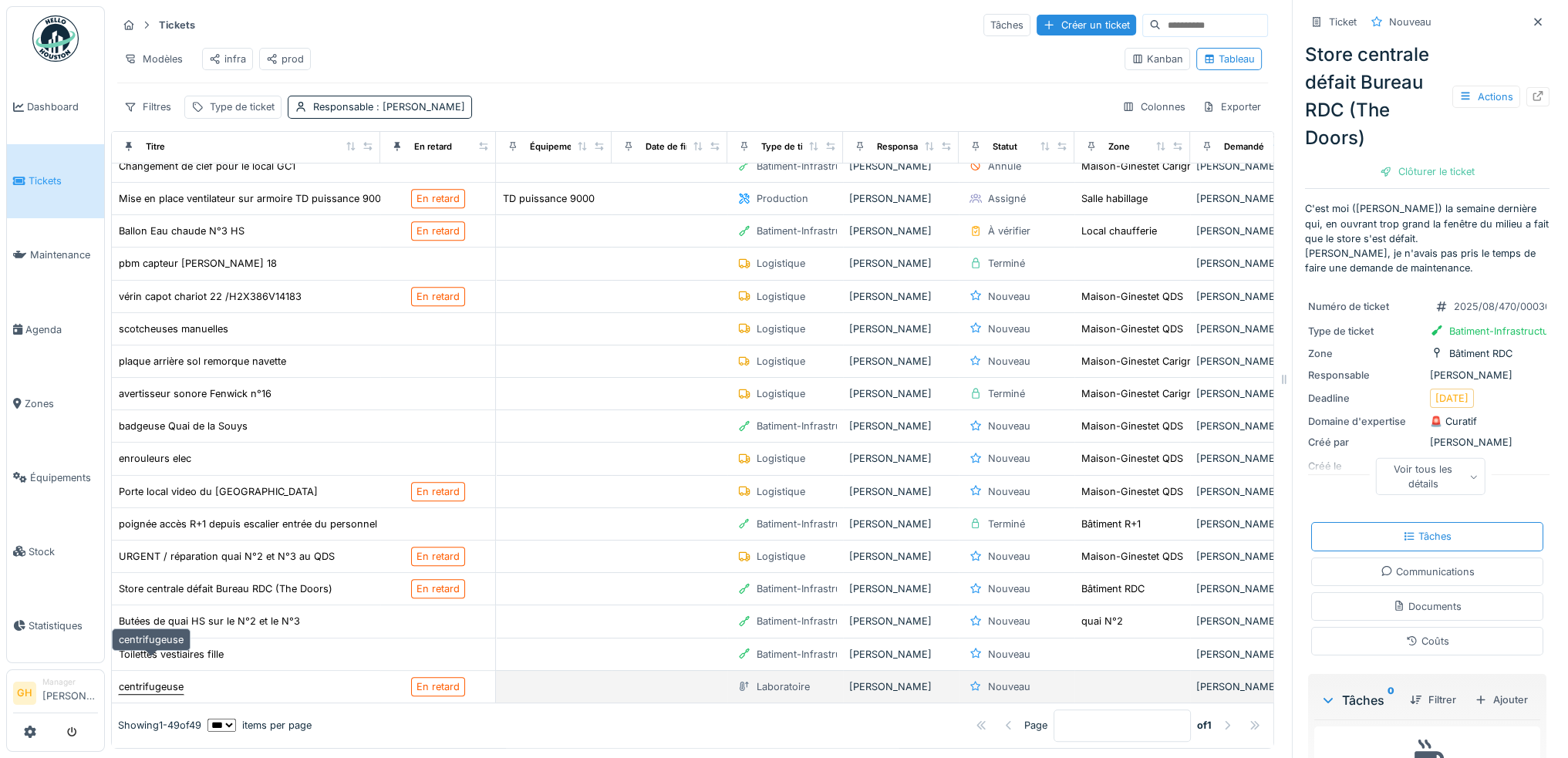
click at [145, 680] on div "centrifugeuse" at bounding box center [150, 687] width 65 height 14
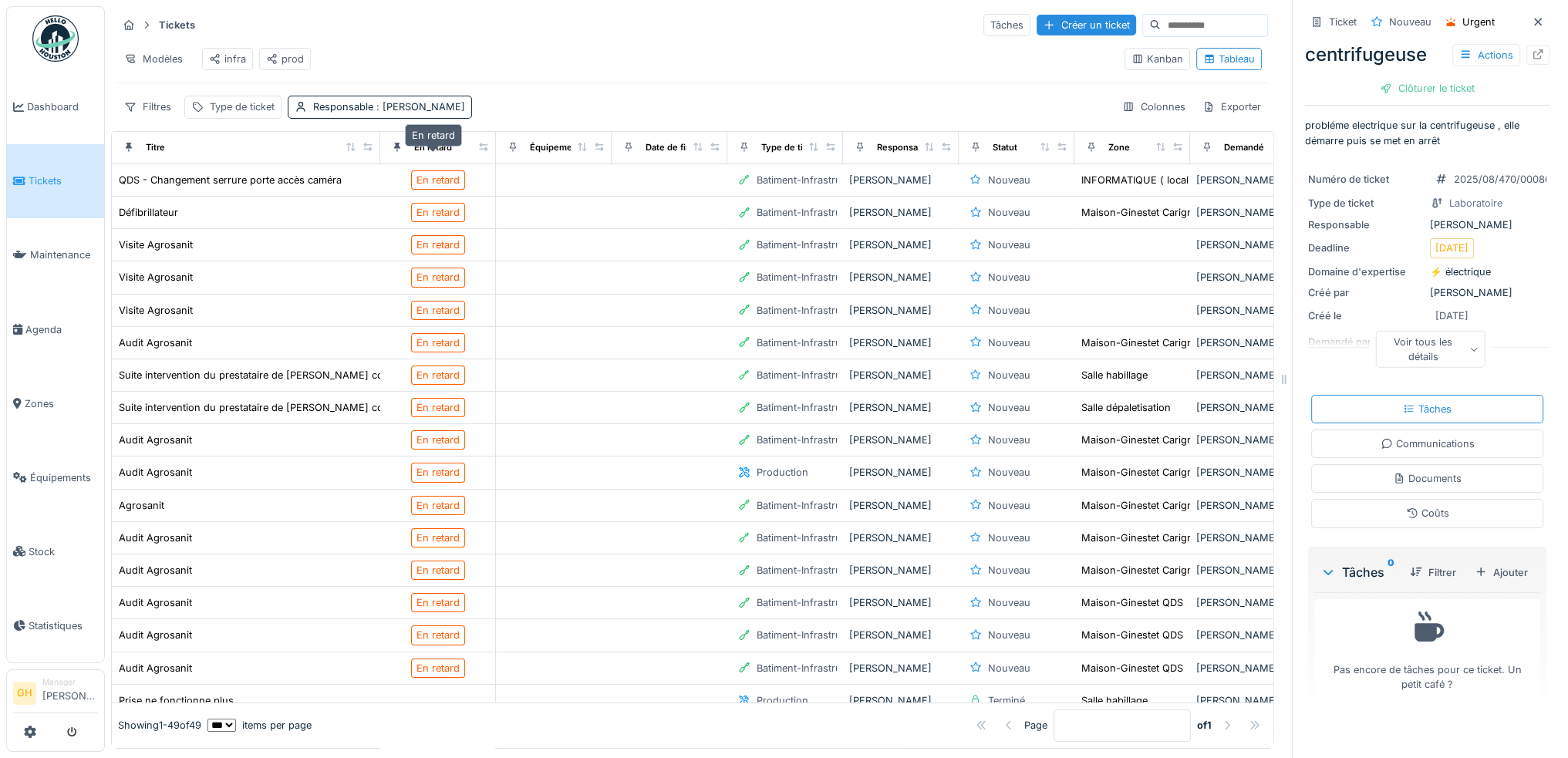
click at [439, 145] on div "En retard" at bounding box center [433, 148] width 38 height 13
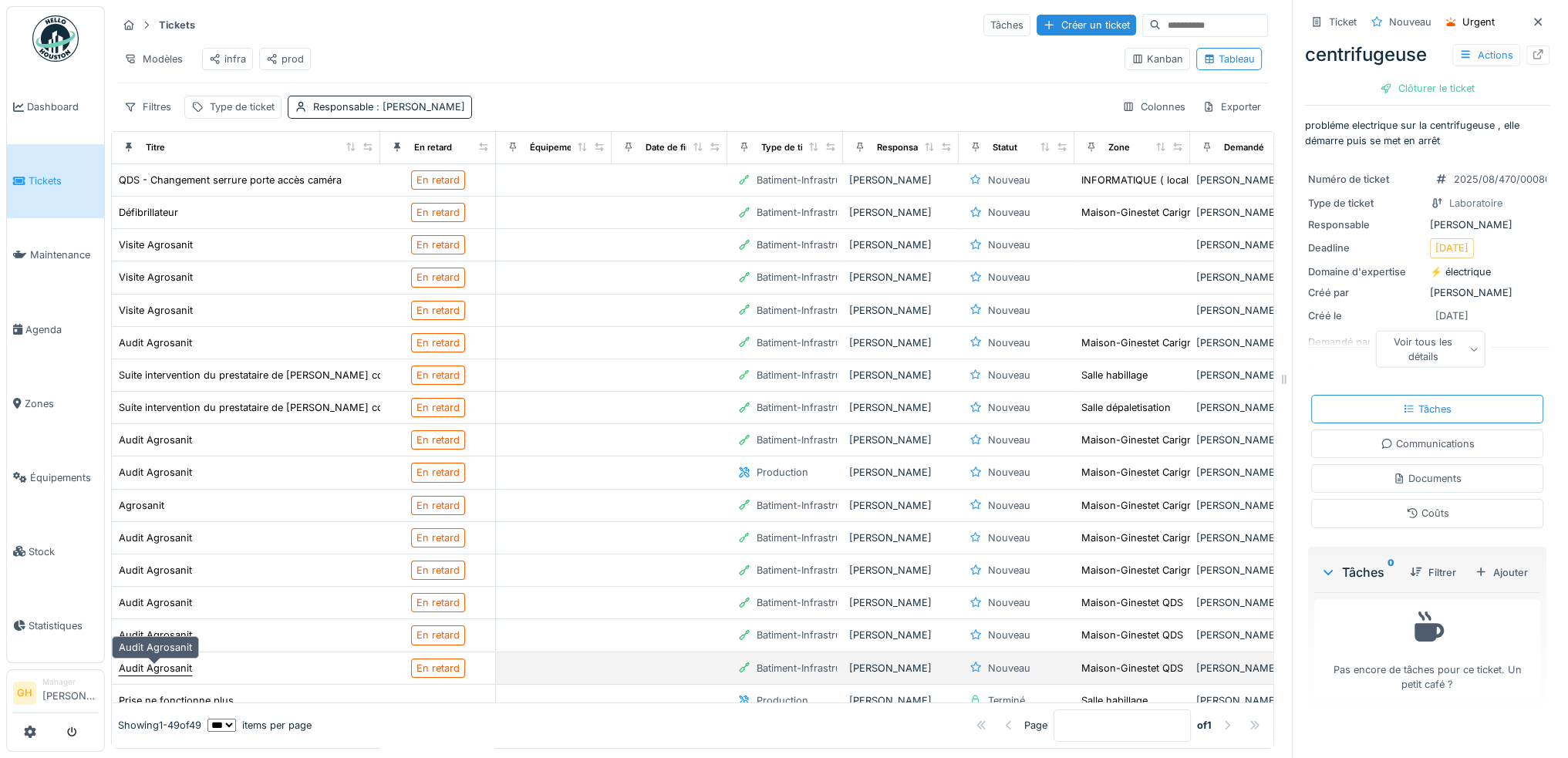
click at [174, 661] on div "Audit Agrosanit" at bounding box center [155, 668] width 73 height 14
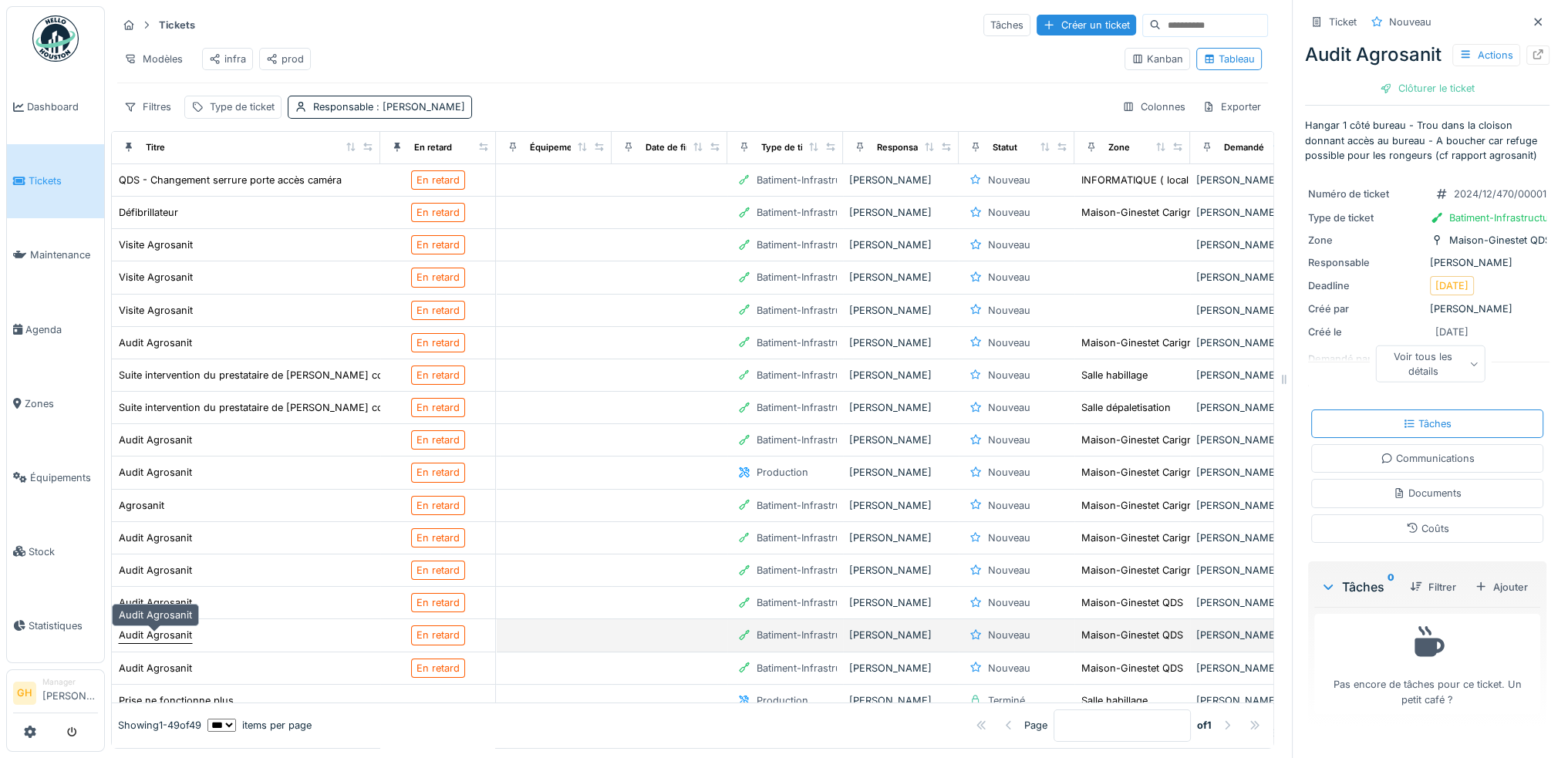
click at [172, 628] on div "Audit Agrosanit" at bounding box center [155, 634] width 73 height 14
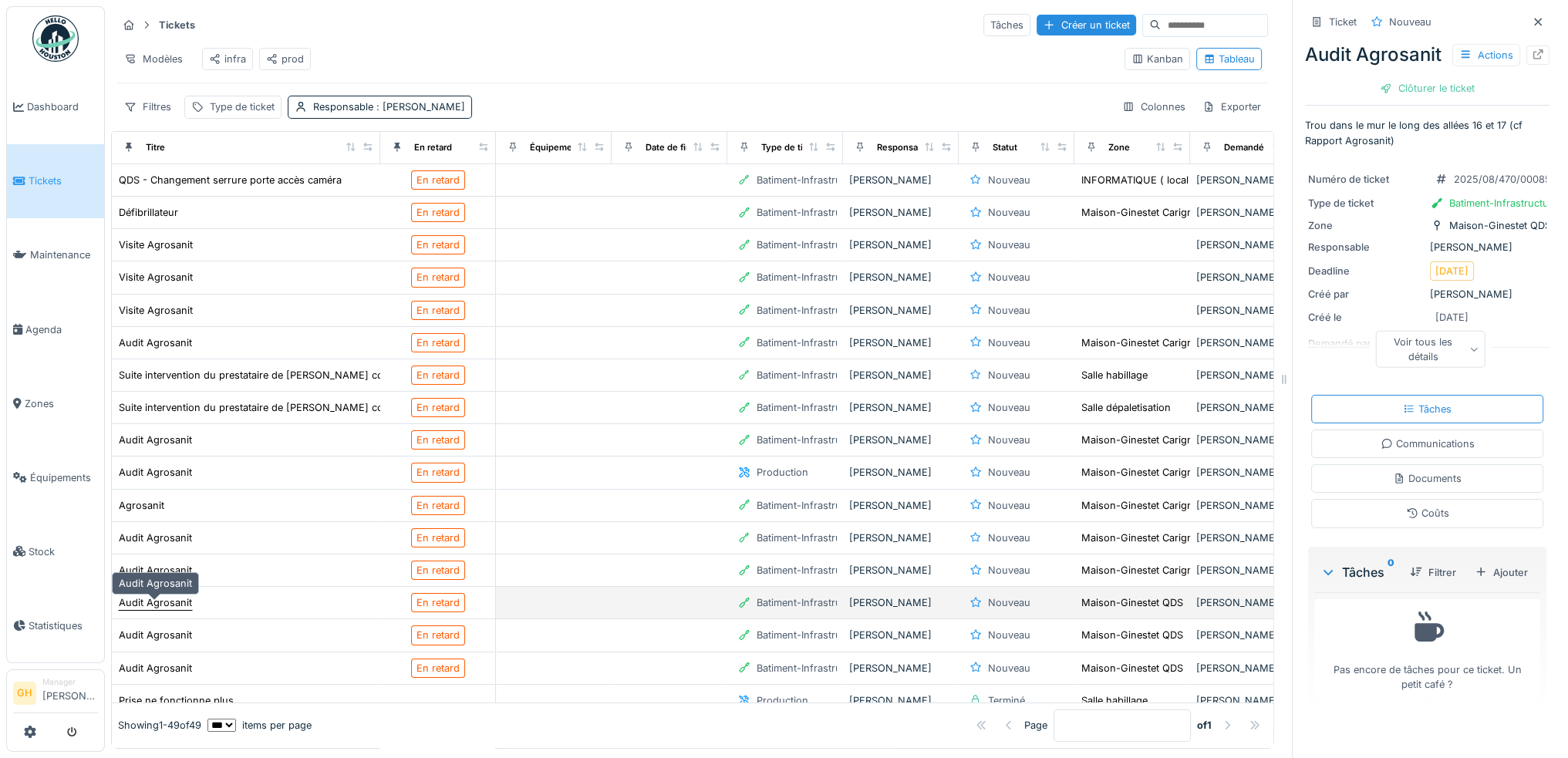
click at [170, 596] on div "Audit Agrosanit" at bounding box center [155, 603] width 73 height 14
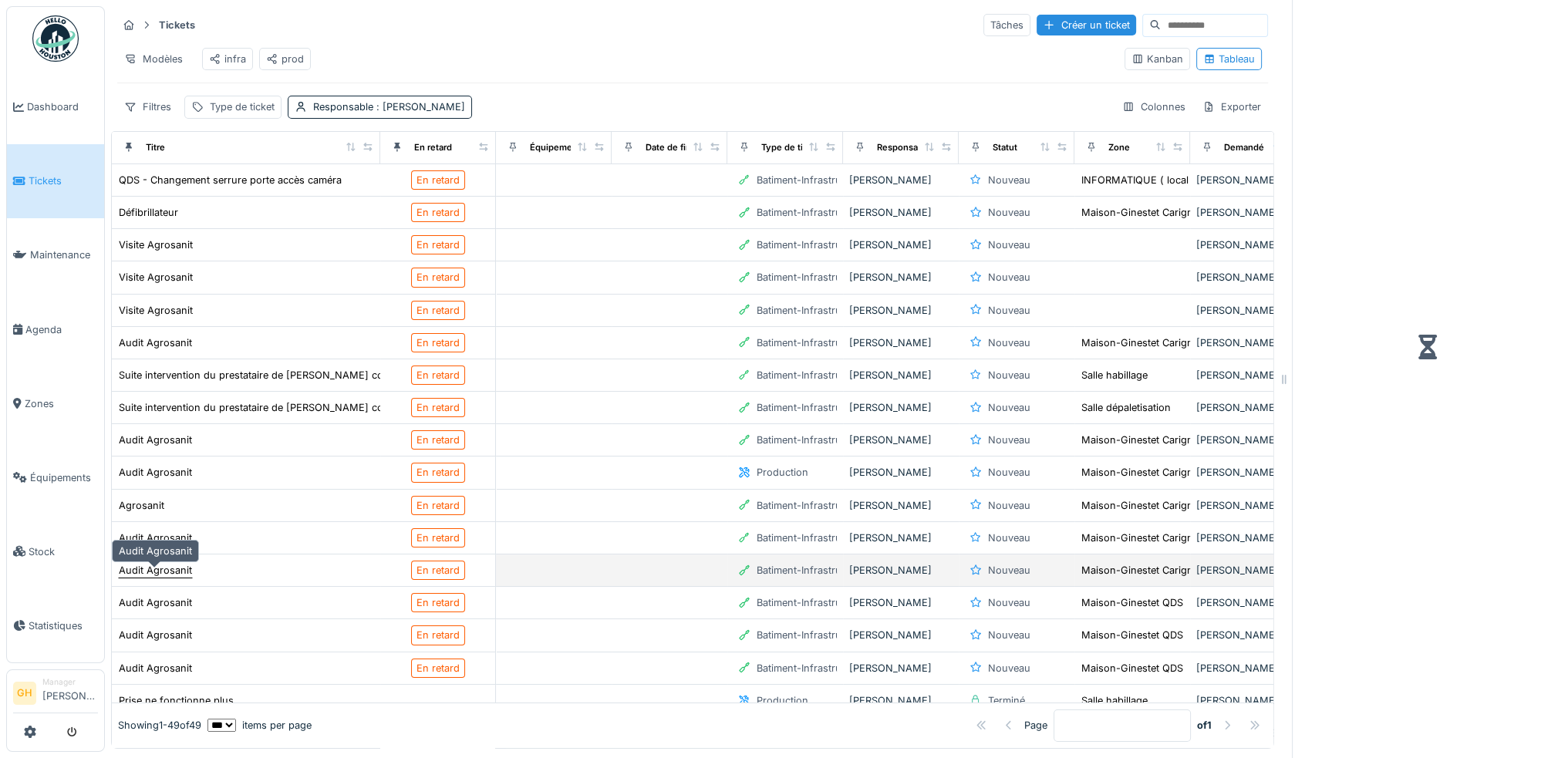
click at [171, 566] on div "Audit Agrosanit" at bounding box center [155, 570] width 73 height 14
